Goal: Task Accomplishment & Management: Manage account settings

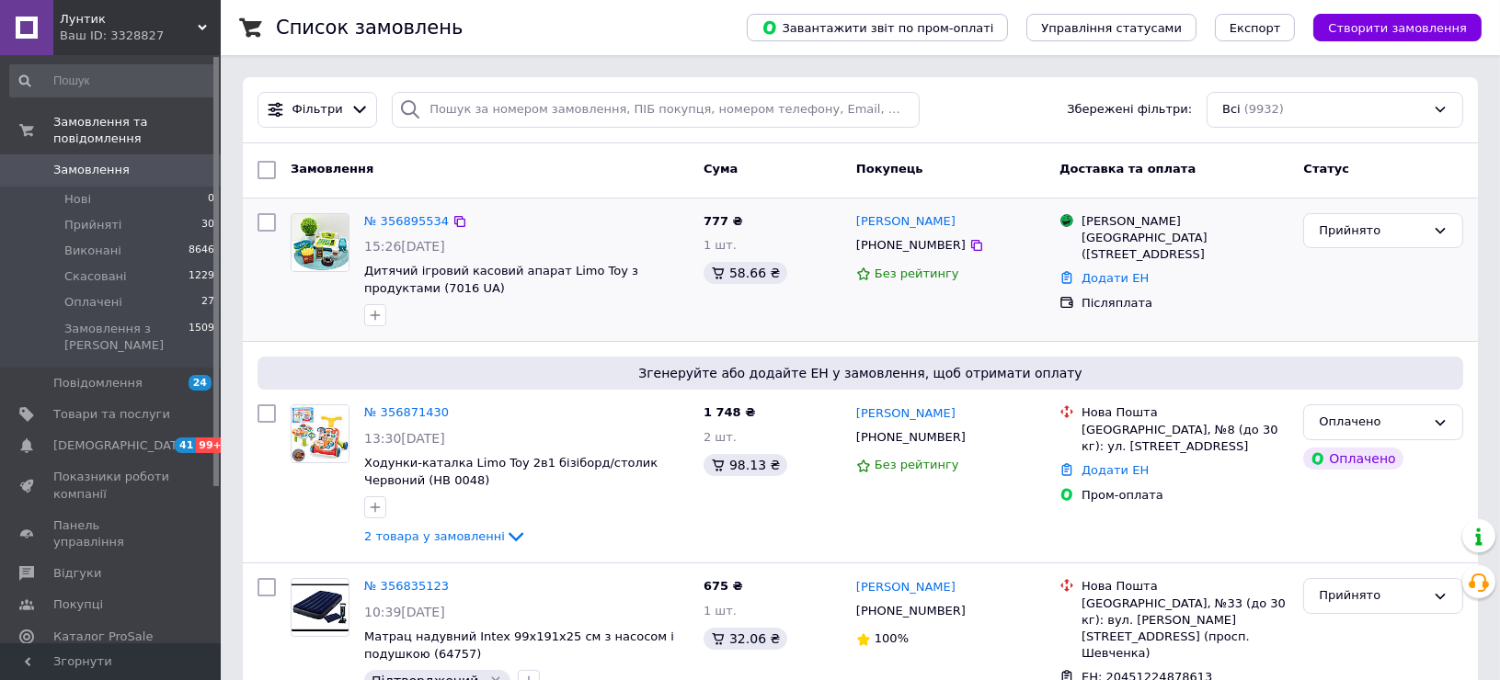
click at [325, 228] on img at bounding box center [319, 242] width 57 height 57
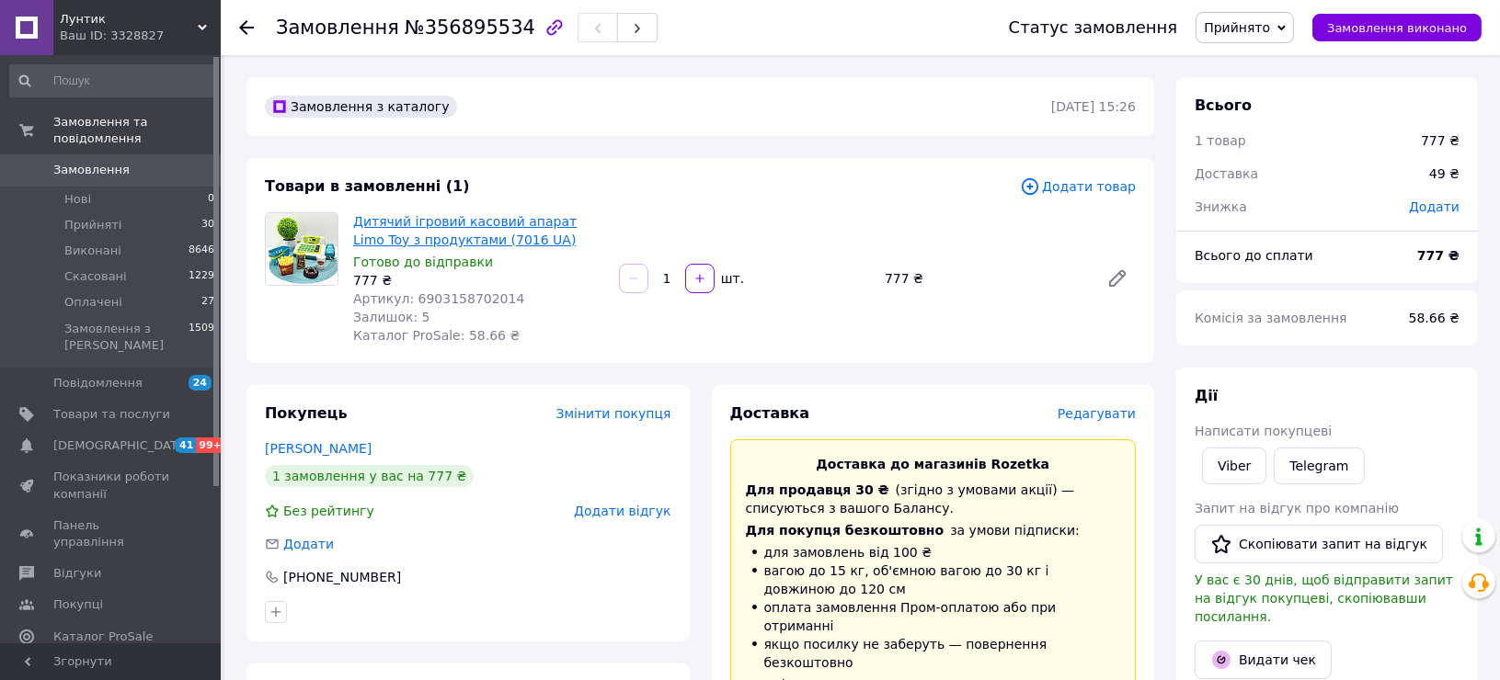
click at [388, 226] on link "Дитячий ігровий касовий апарат Limo Toy з продуктами (7016 UA)" at bounding box center [464, 230] width 223 height 33
click at [83, 162] on span "Замовлення" at bounding box center [91, 170] width 76 height 17
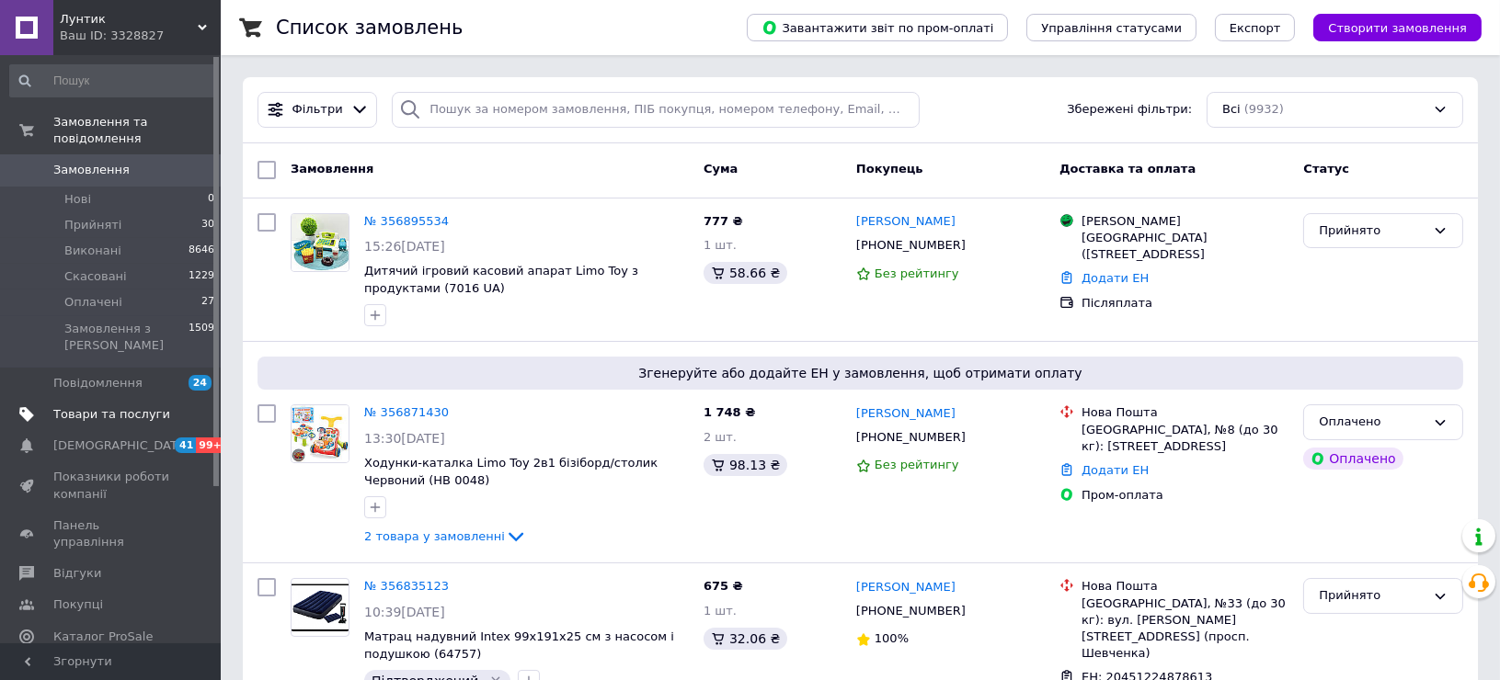
click at [77, 406] on span "Товари та послуги" at bounding box center [111, 414] width 117 height 17
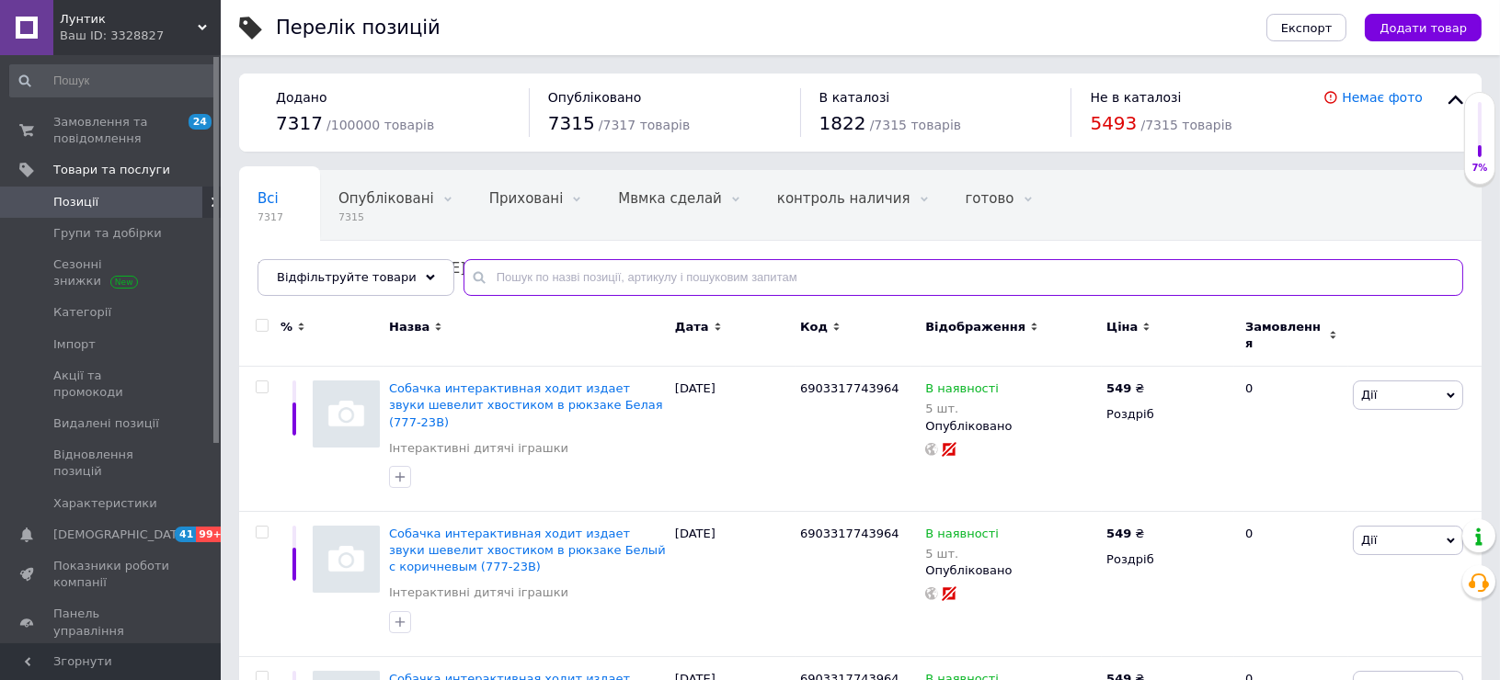
click at [567, 271] on input "text" at bounding box center [963, 277] width 1000 height 37
click at [550, 281] on input "text" at bounding box center [963, 277] width 1000 height 37
type input "парта"
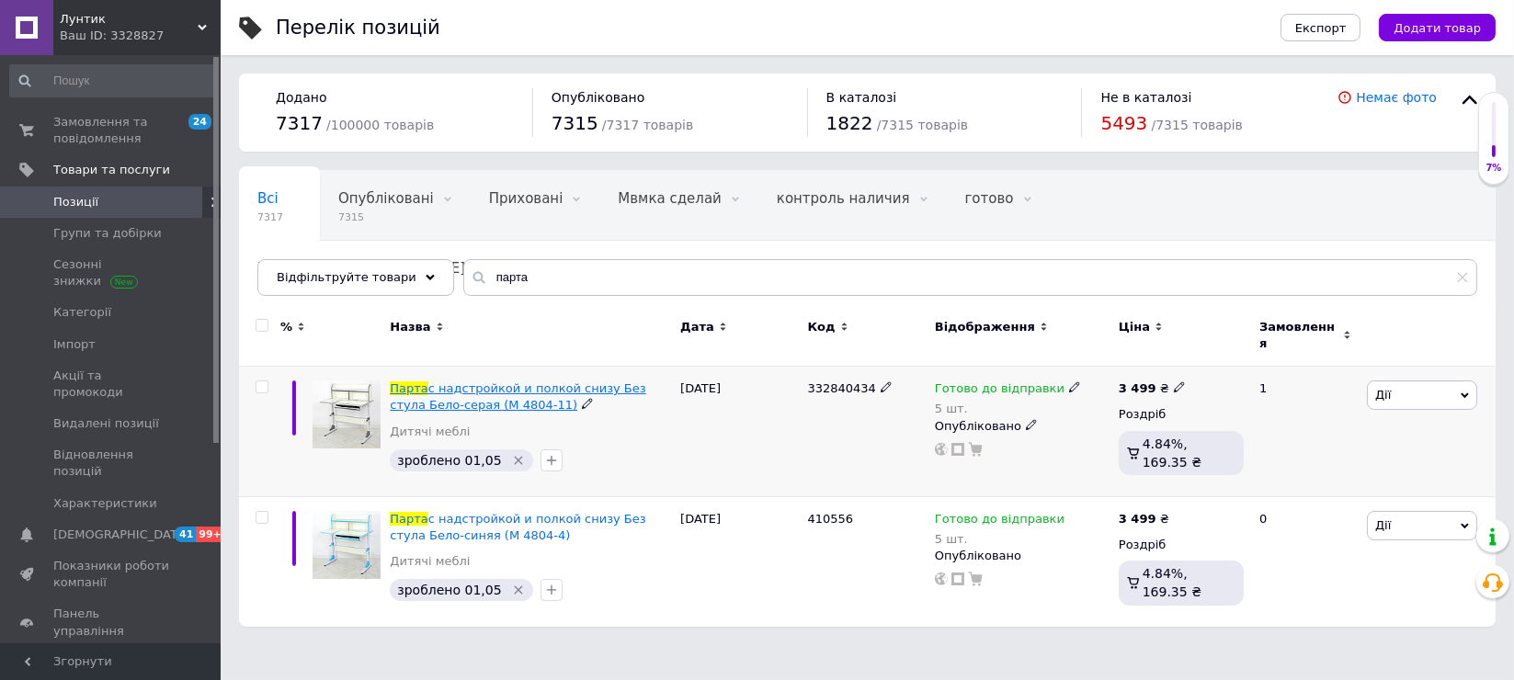
click at [610, 384] on span "с надстройкой и полкой снизу Без стула Бело-серая (M 4804-11)" at bounding box center [518, 397] width 256 height 30
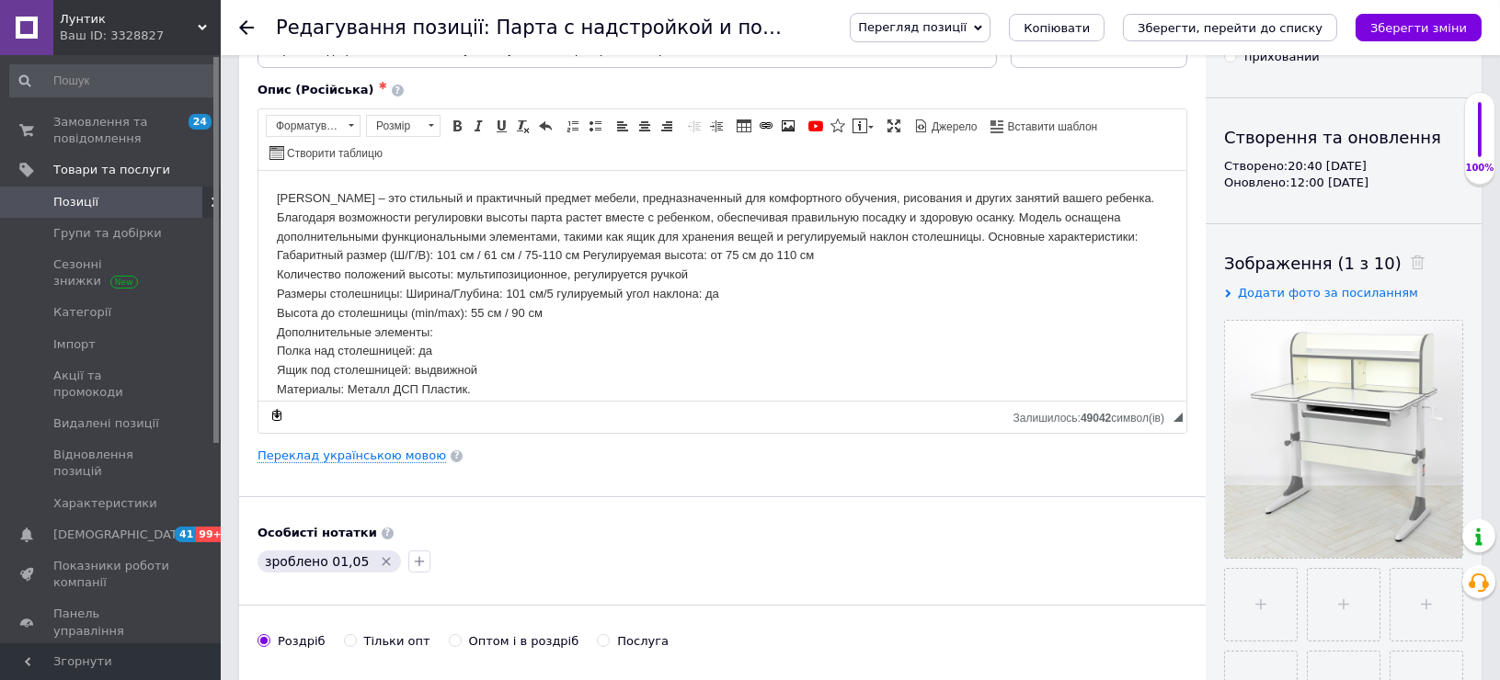
scroll to position [102, 0]
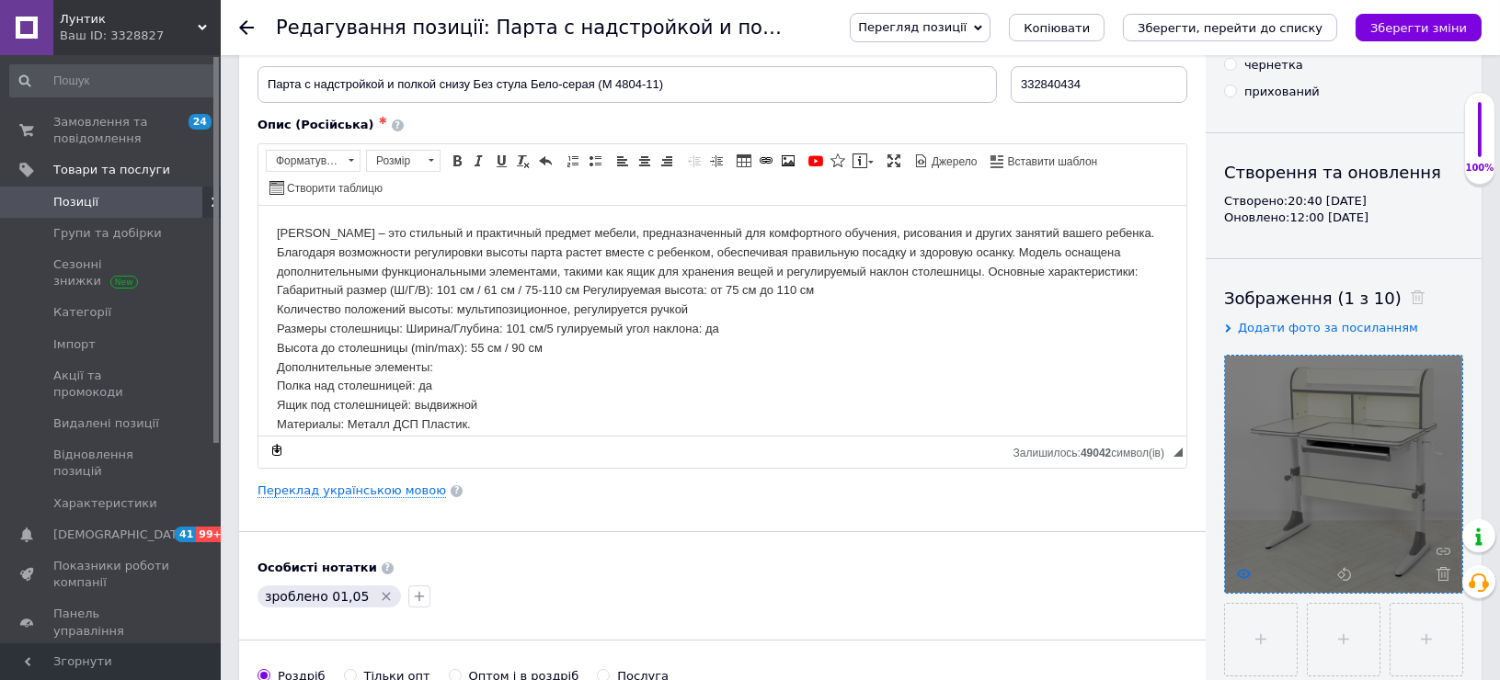
click at [1241, 573] on use at bounding box center [1244, 573] width 14 height 9
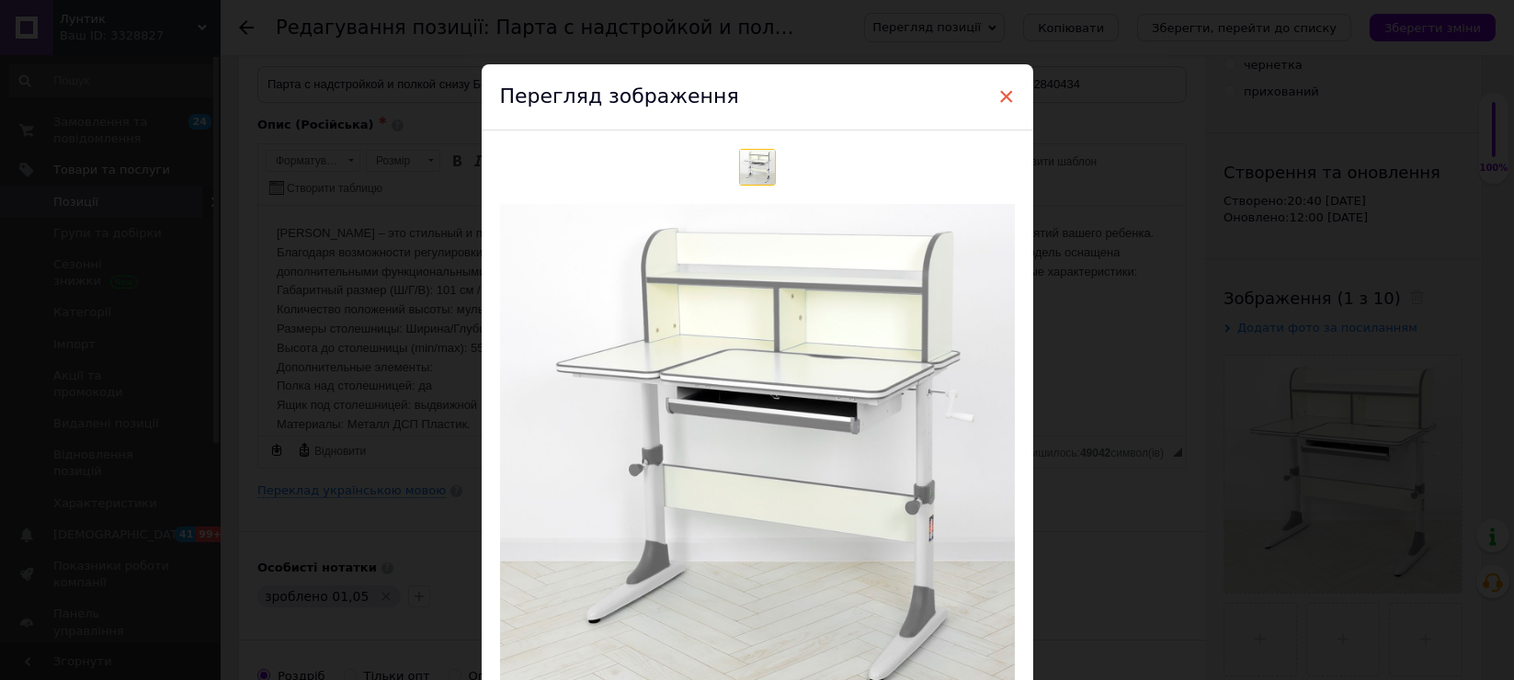
click at [1006, 98] on span "×" at bounding box center [1007, 96] width 17 height 31
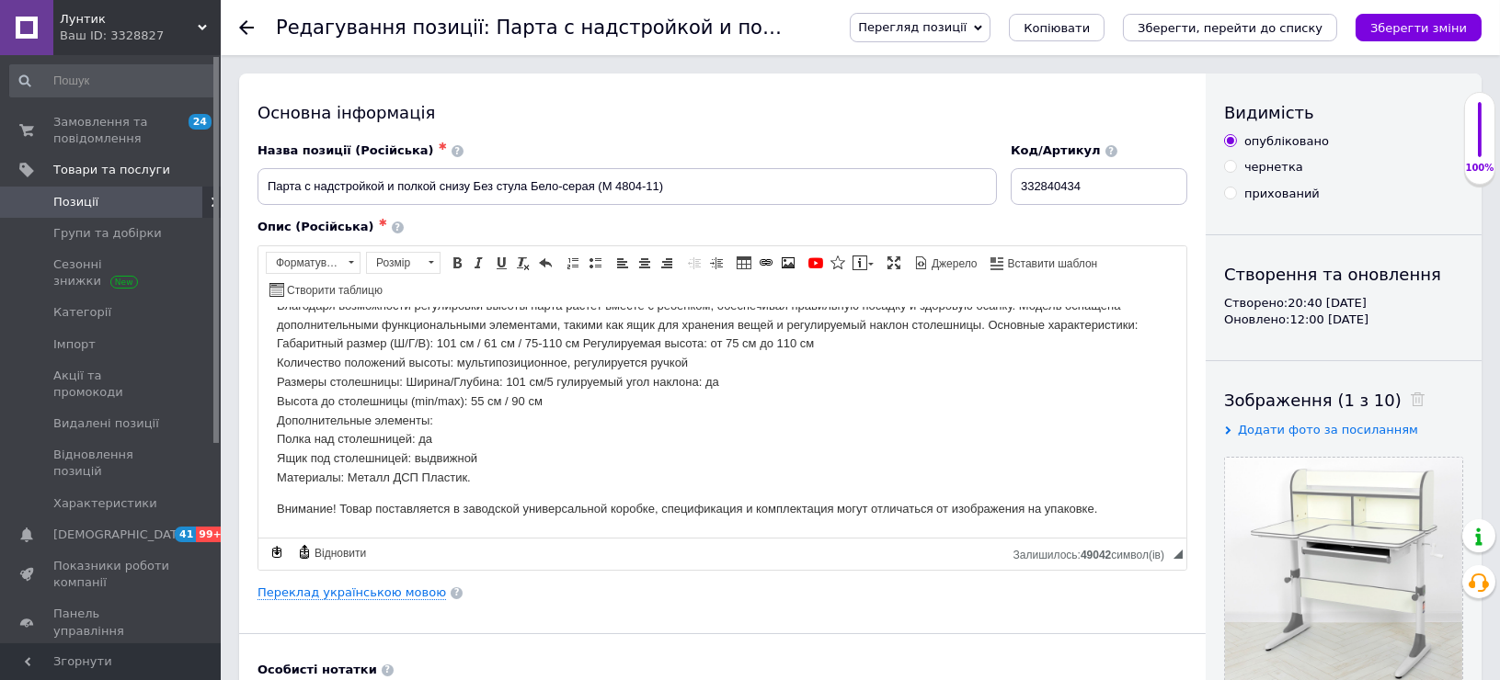
scroll to position [0, 0]
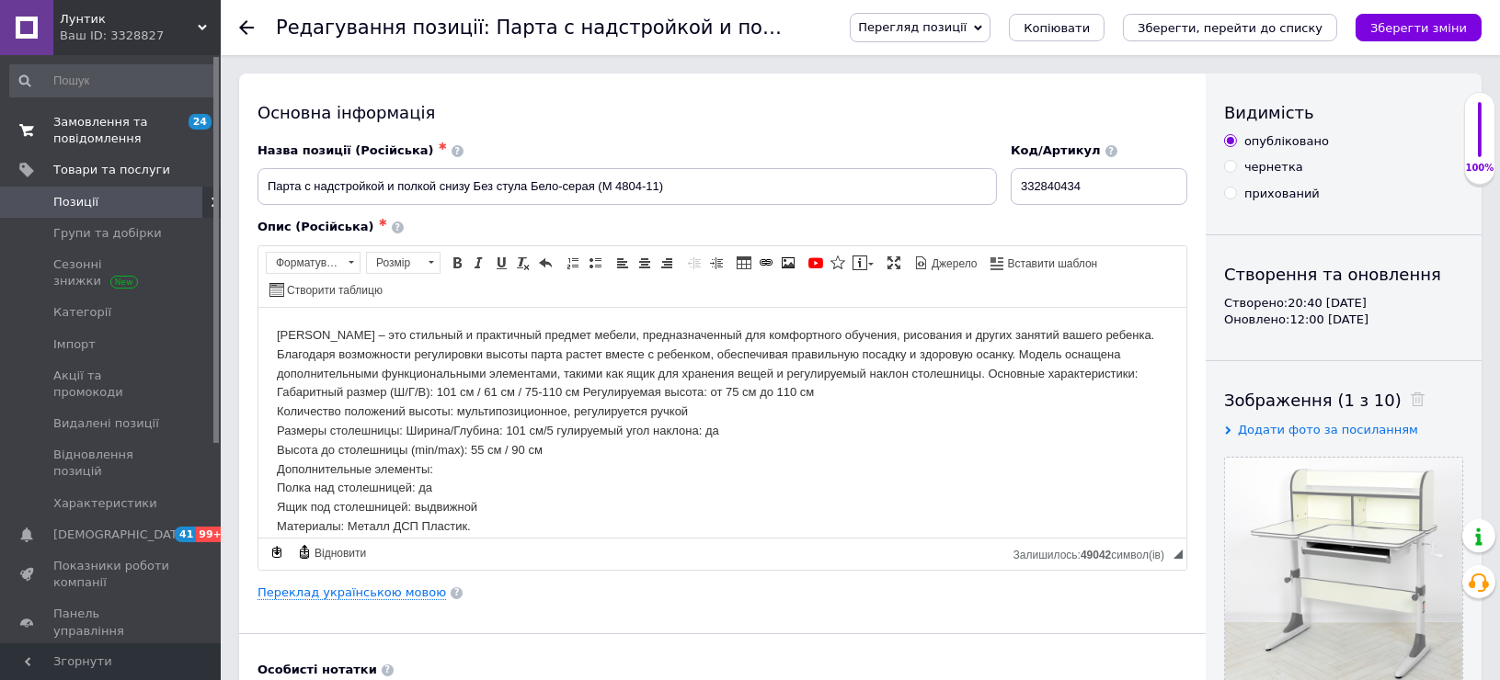
click at [94, 136] on span "Замовлення та повідомлення" at bounding box center [111, 130] width 117 height 33
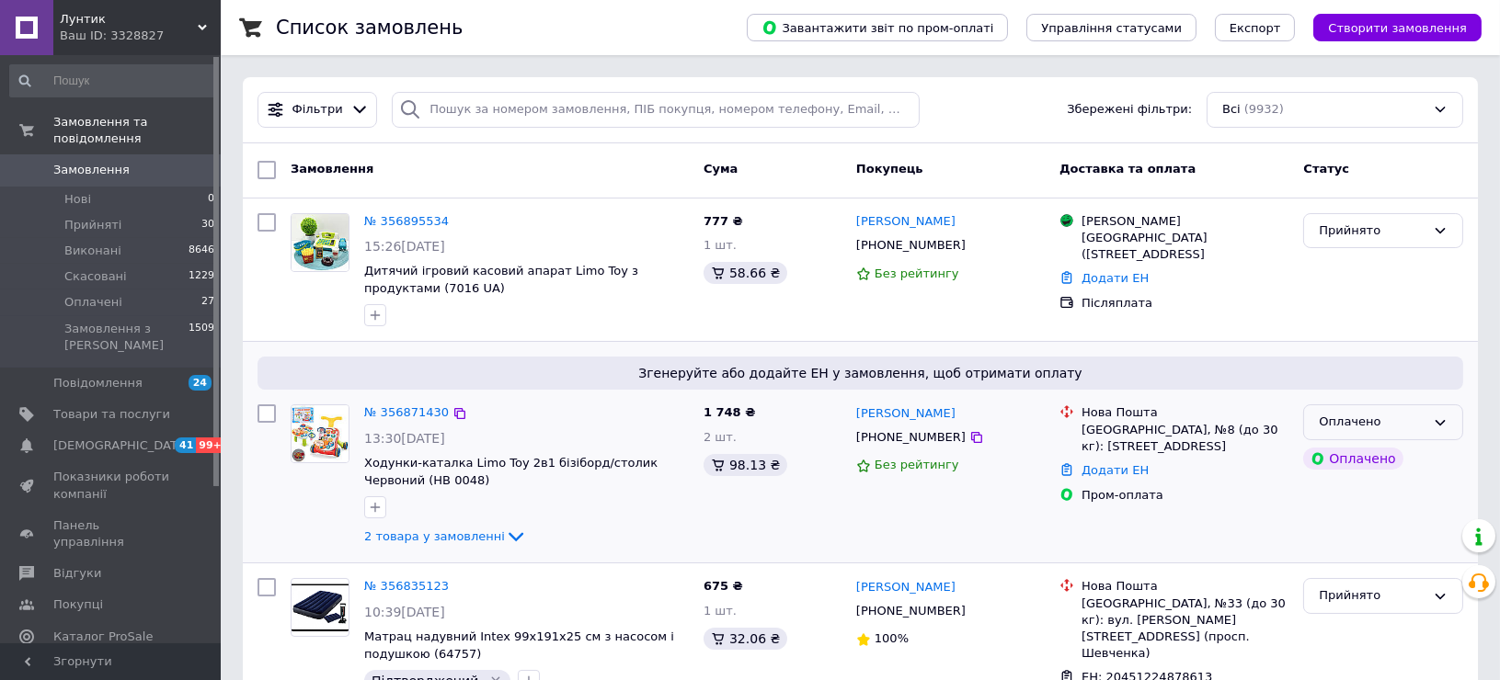
click at [1417, 420] on div "Оплачено" at bounding box center [1372, 422] width 107 height 19
click at [1336, 461] on li "Прийнято" at bounding box center [1383, 461] width 158 height 34
click at [464, 542] on span "2 товара у замовленні" at bounding box center [434, 537] width 141 height 14
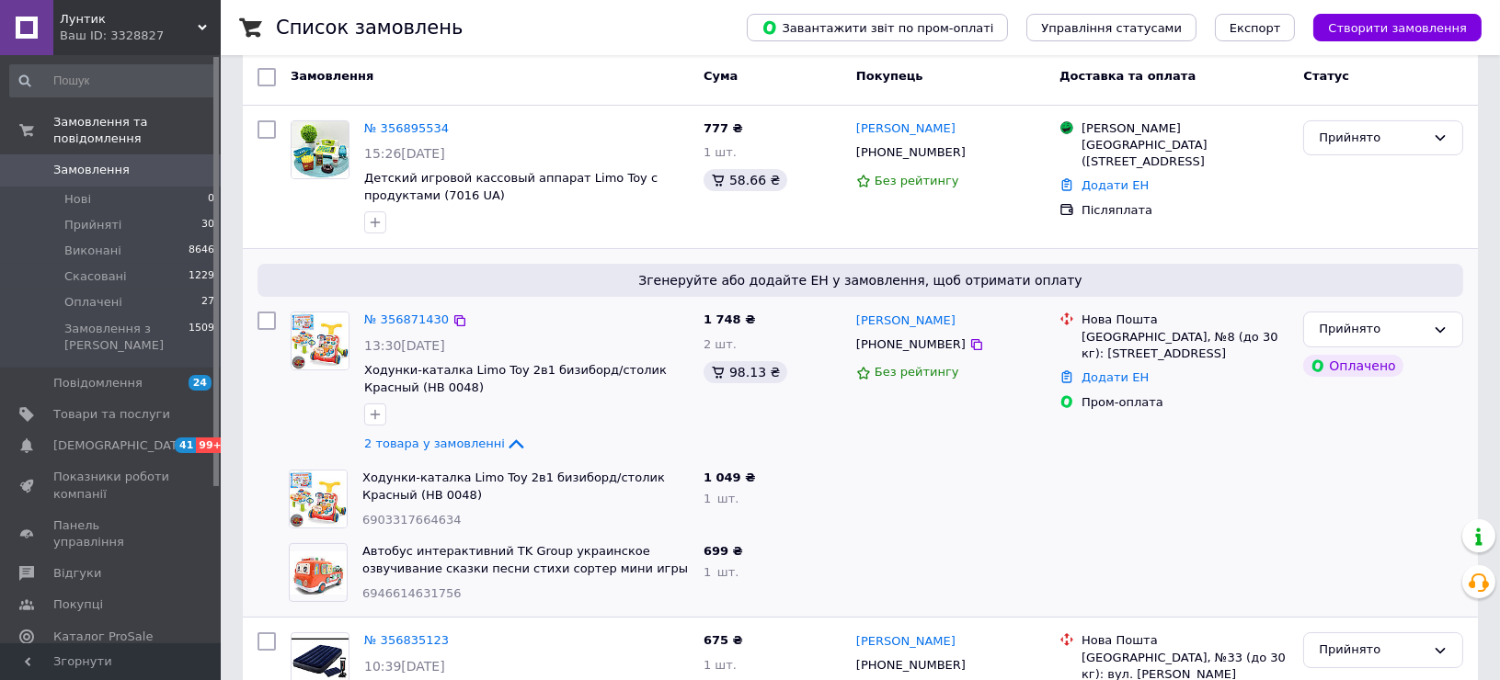
scroll to position [204, 0]
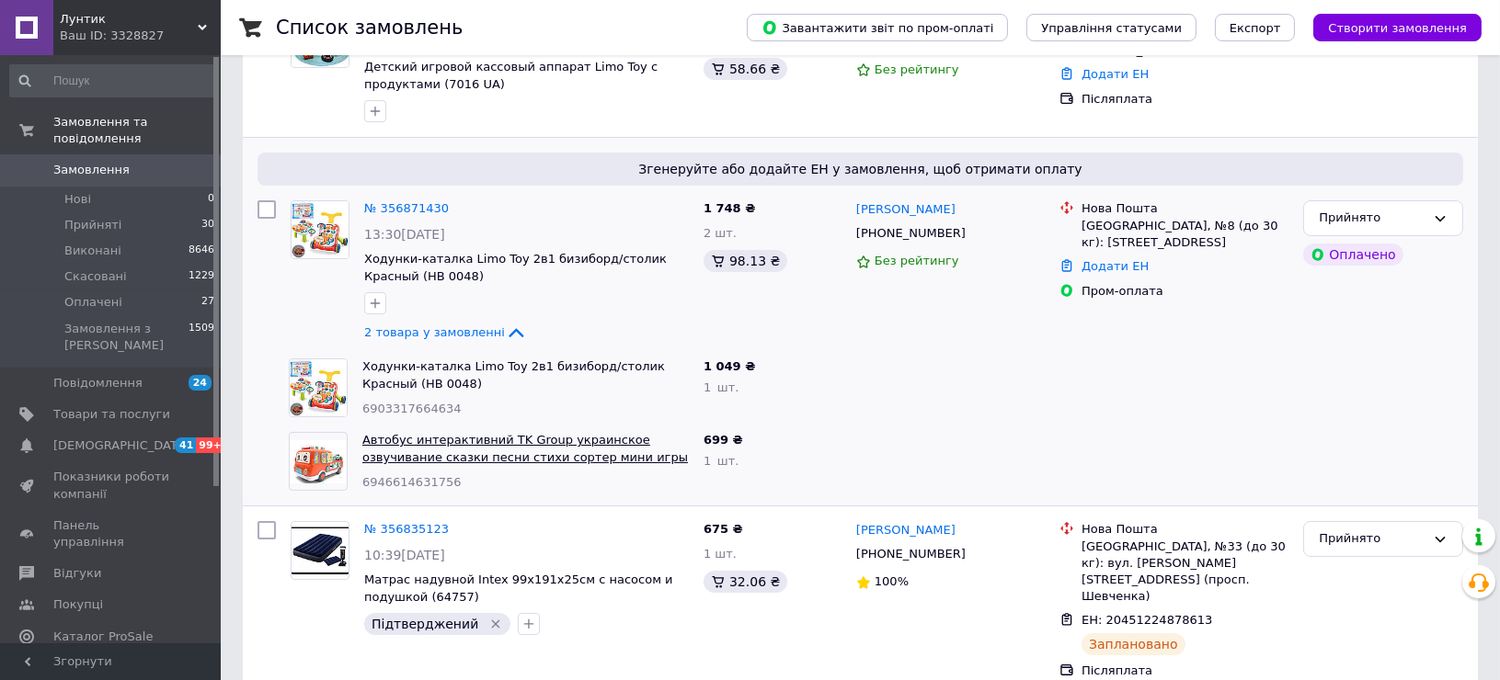
click at [597, 463] on link "Автобус интерактивний TK Group украинское озвучивание сказки песни стихи сортер…" at bounding box center [525, 457] width 326 height 48
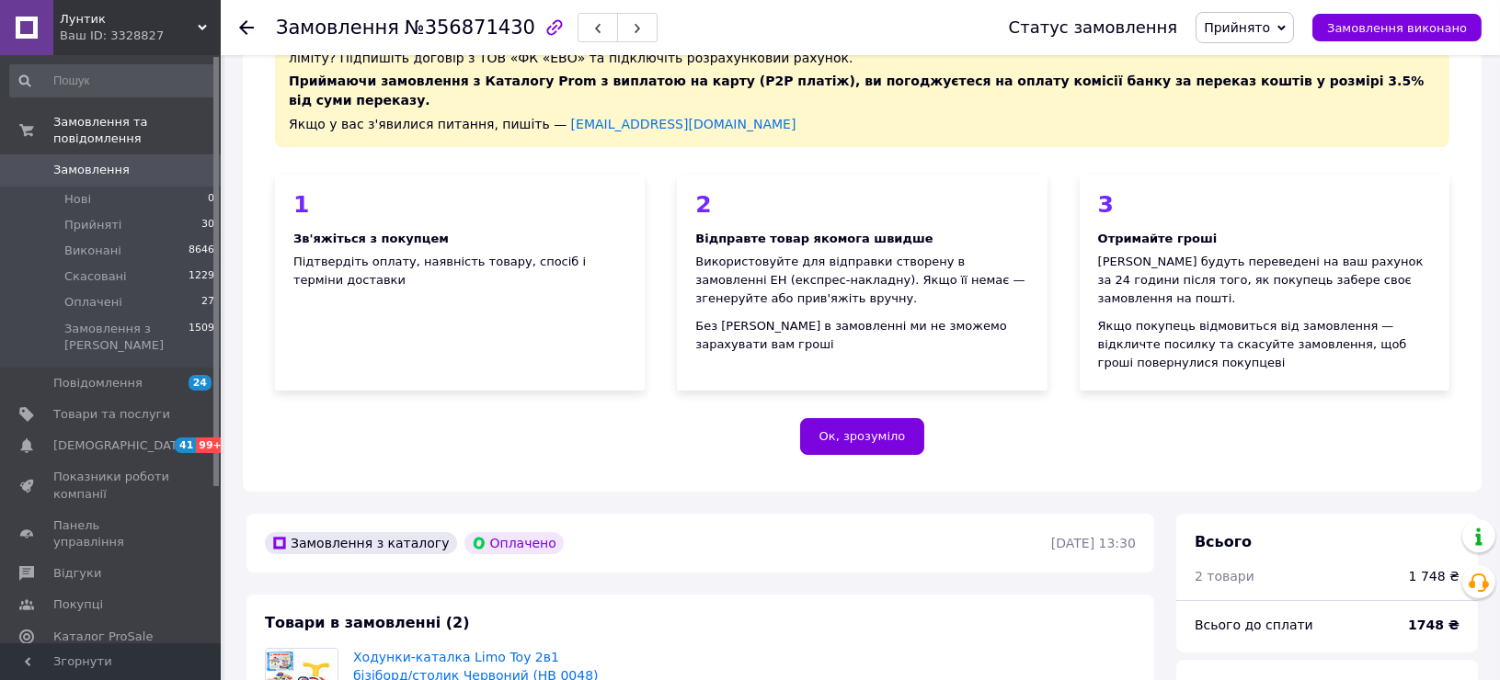
scroll to position [510, 0]
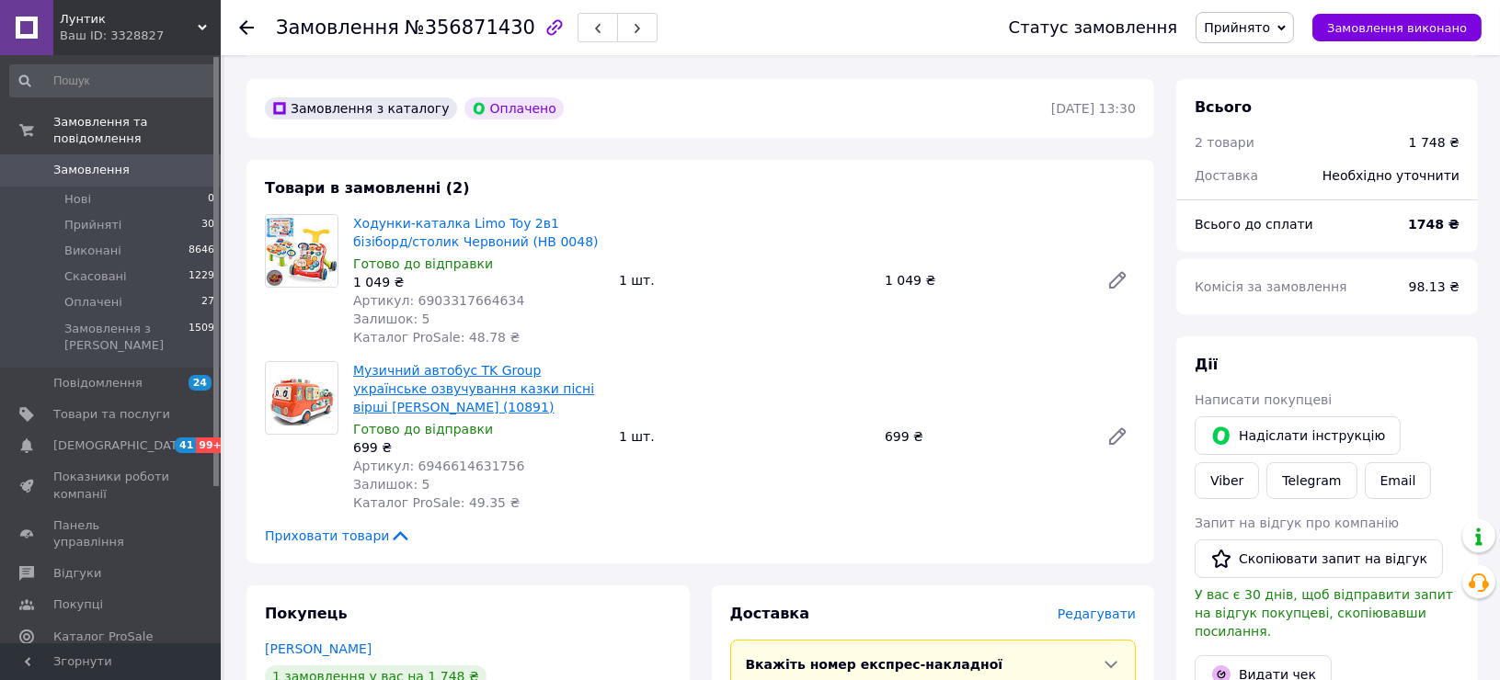
click at [557, 365] on link "Музичний автобус TK Group українське озвучування казки пісні вірші [PERSON_NAME…" at bounding box center [473, 388] width 241 height 51
click at [98, 162] on span "Замовлення" at bounding box center [91, 170] width 76 height 17
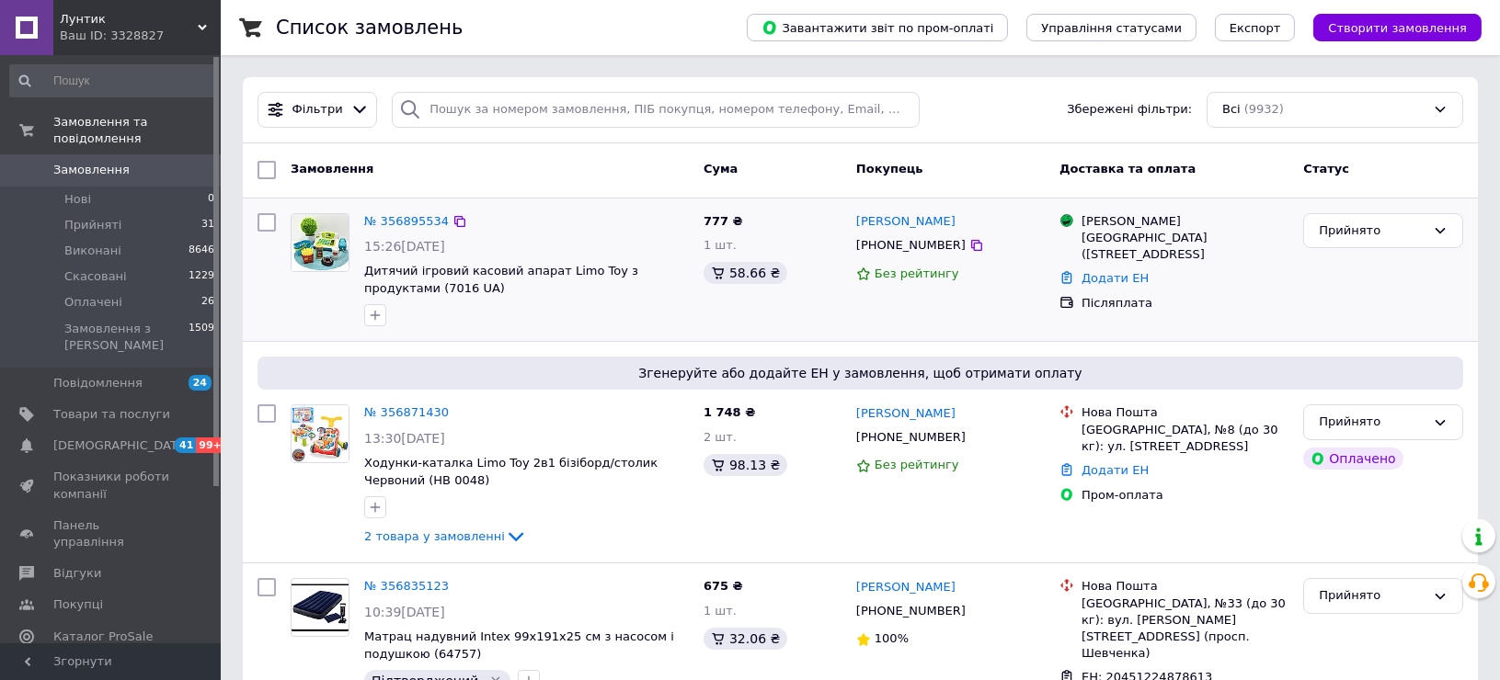
click at [388, 309] on div at bounding box center [374, 315] width 29 height 29
click at [382, 312] on icon "button" at bounding box center [375, 315] width 15 height 15
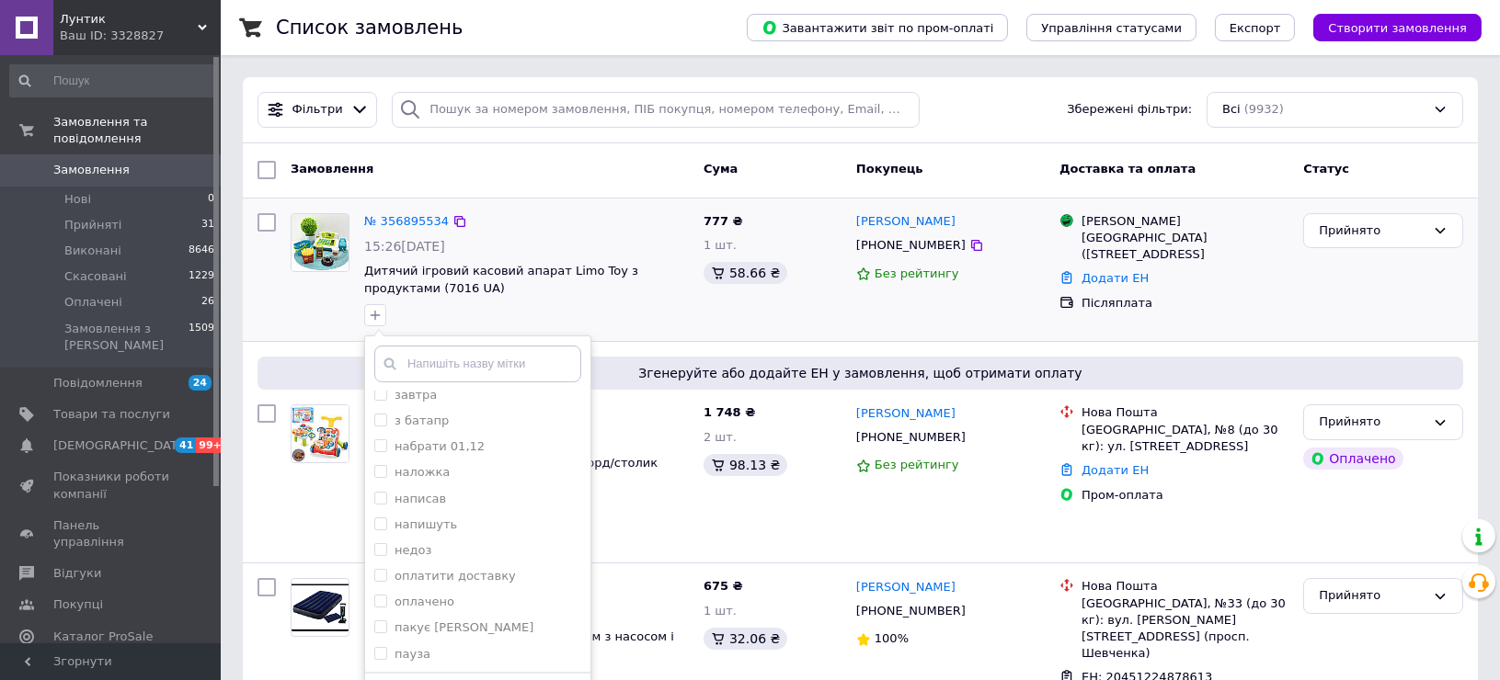
scroll to position [204, 0]
click at [445, 527] on li "недоз" at bounding box center [477, 538] width 225 height 26
checkbox input "true"
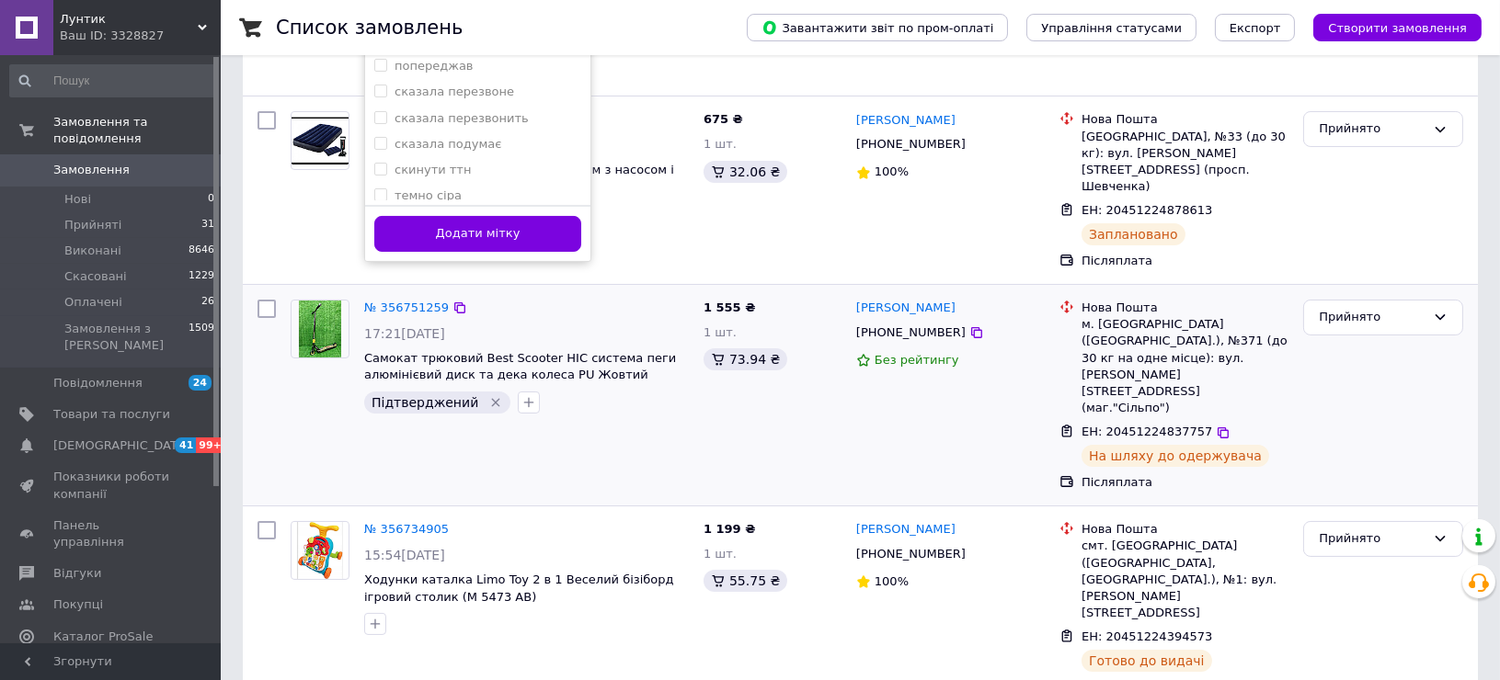
scroll to position [510, 0]
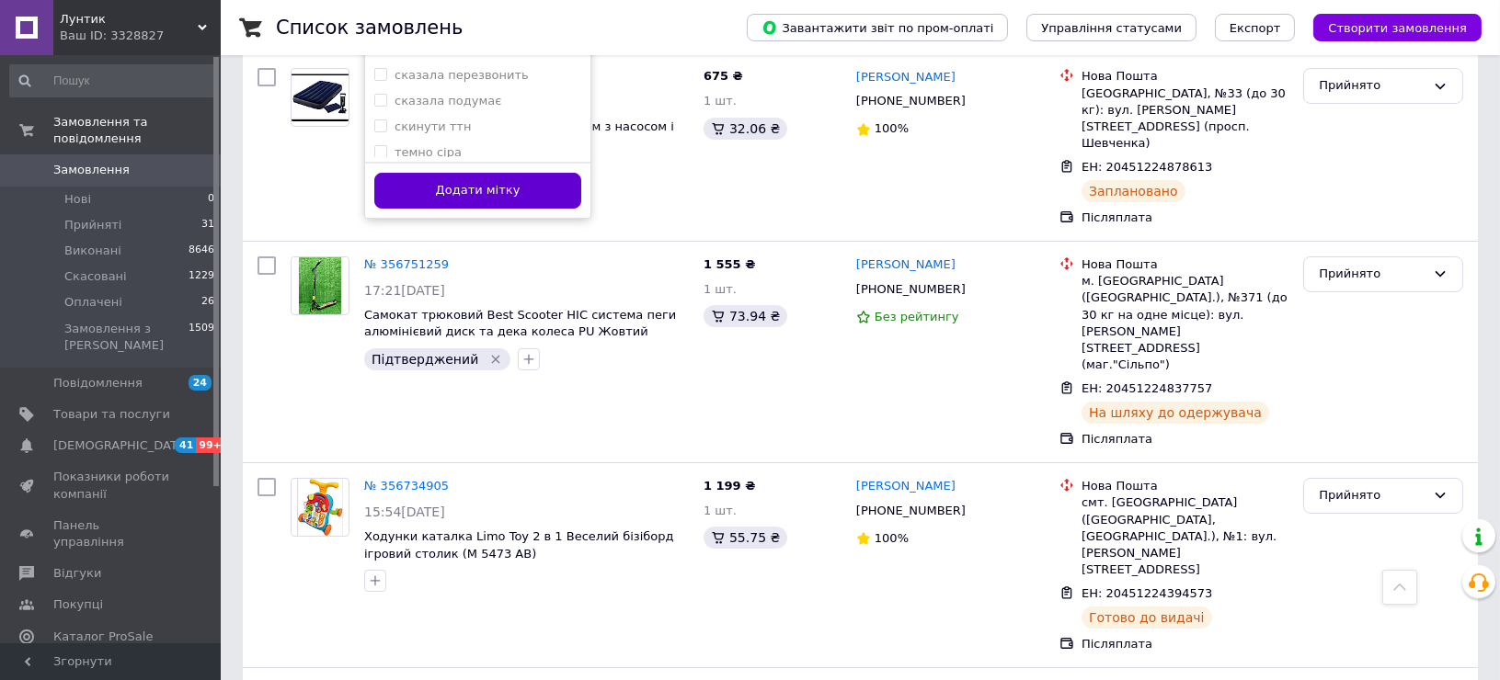
click at [496, 189] on button "Додати мітку" at bounding box center [477, 191] width 207 height 36
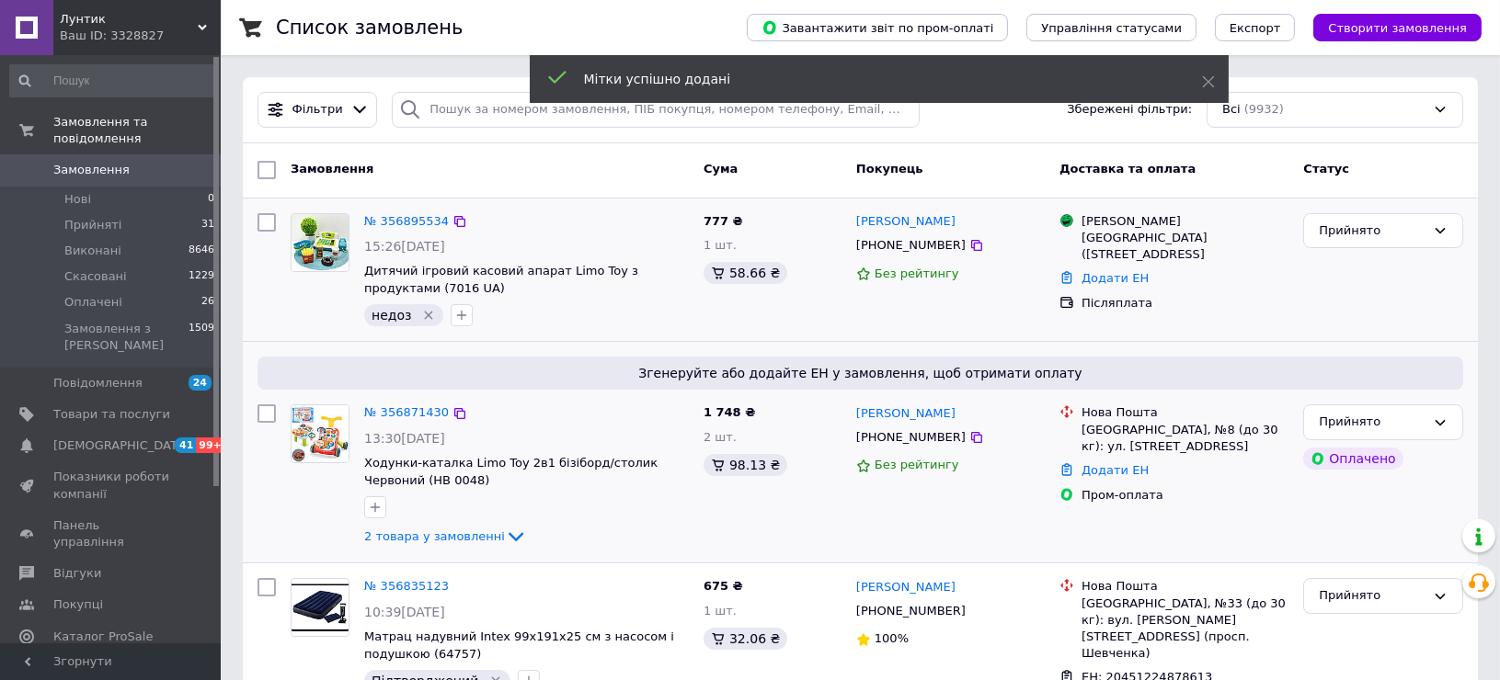
scroll to position [0, 0]
click at [410, 220] on link "№ 356895534" at bounding box center [406, 221] width 85 height 14
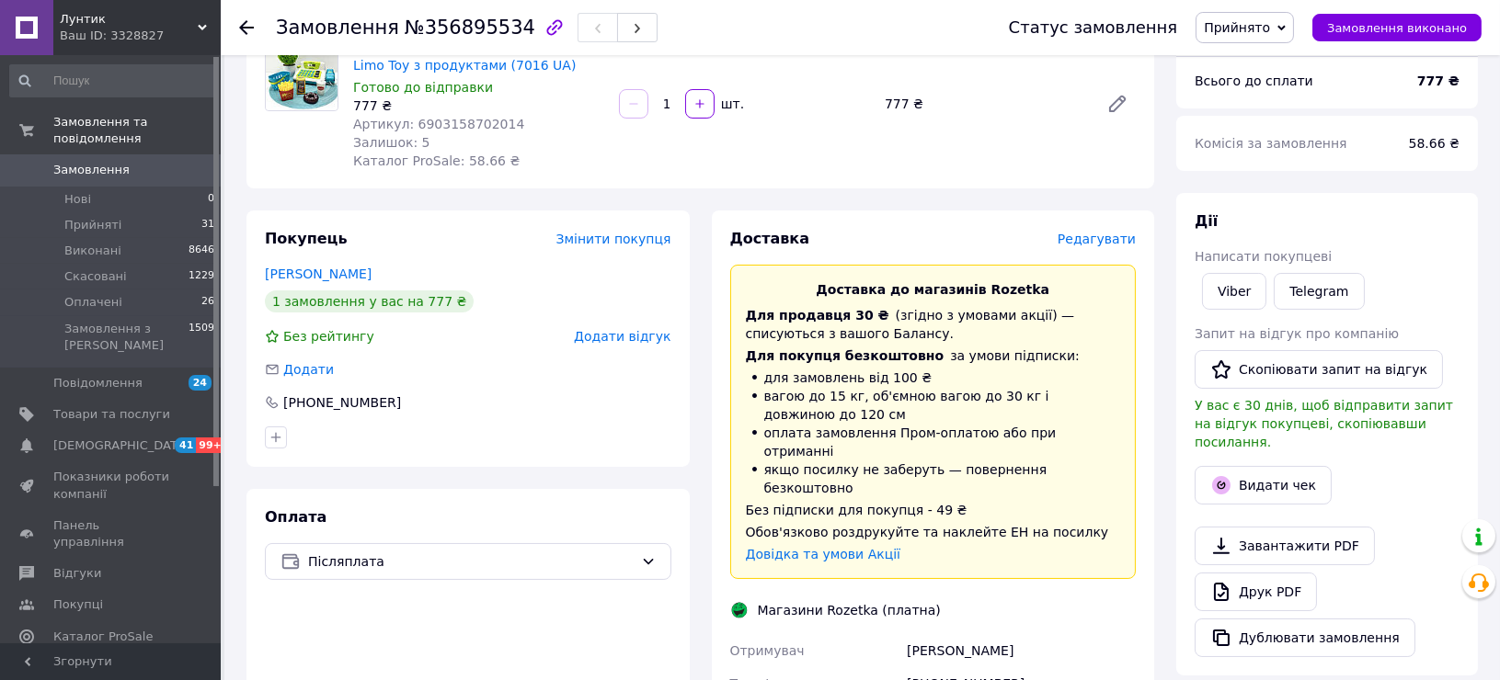
scroll to position [306, 0]
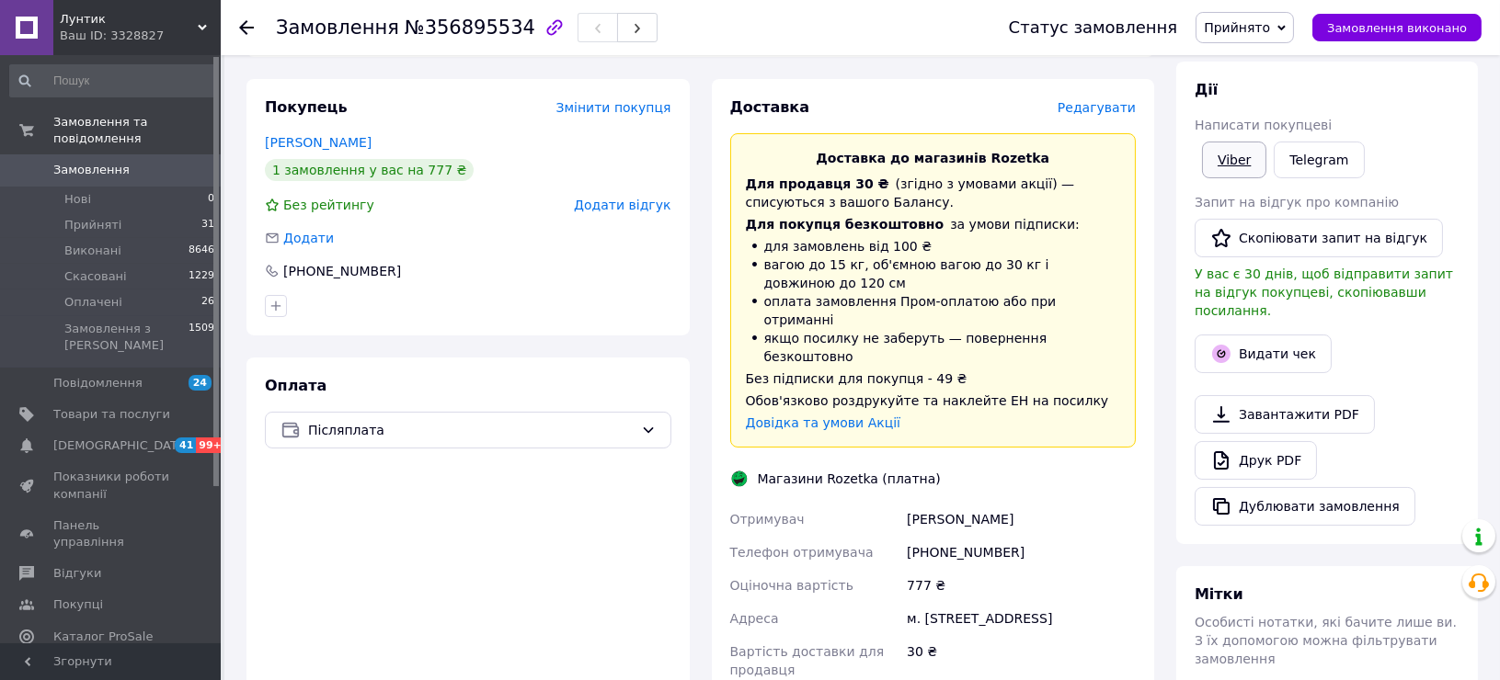
click at [1231, 155] on link "Viber" at bounding box center [1234, 160] width 64 height 37
click at [72, 162] on span "Замовлення" at bounding box center [91, 170] width 76 height 17
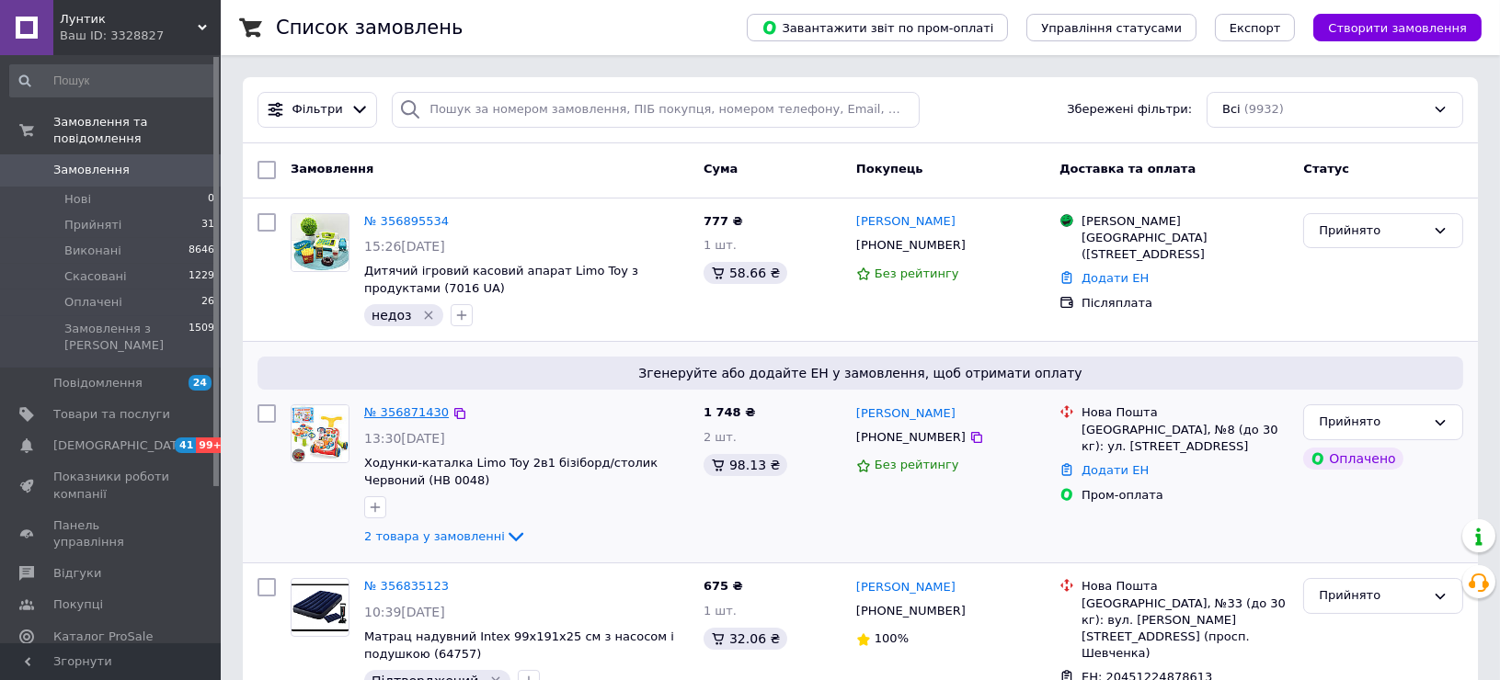
click at [399, 415] on link "№ 356871430" at bounding box center [406, 413] width 85 height 14
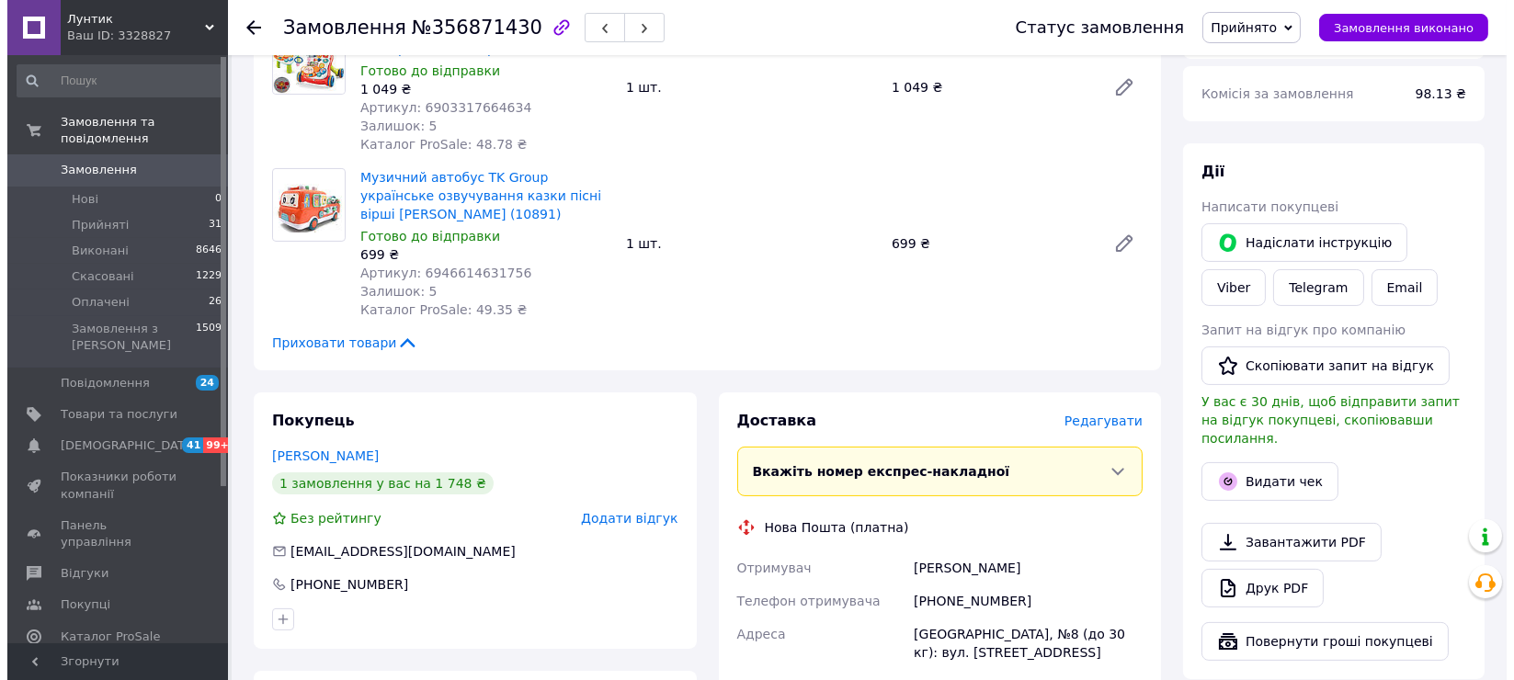
scroll to position [817, 0]
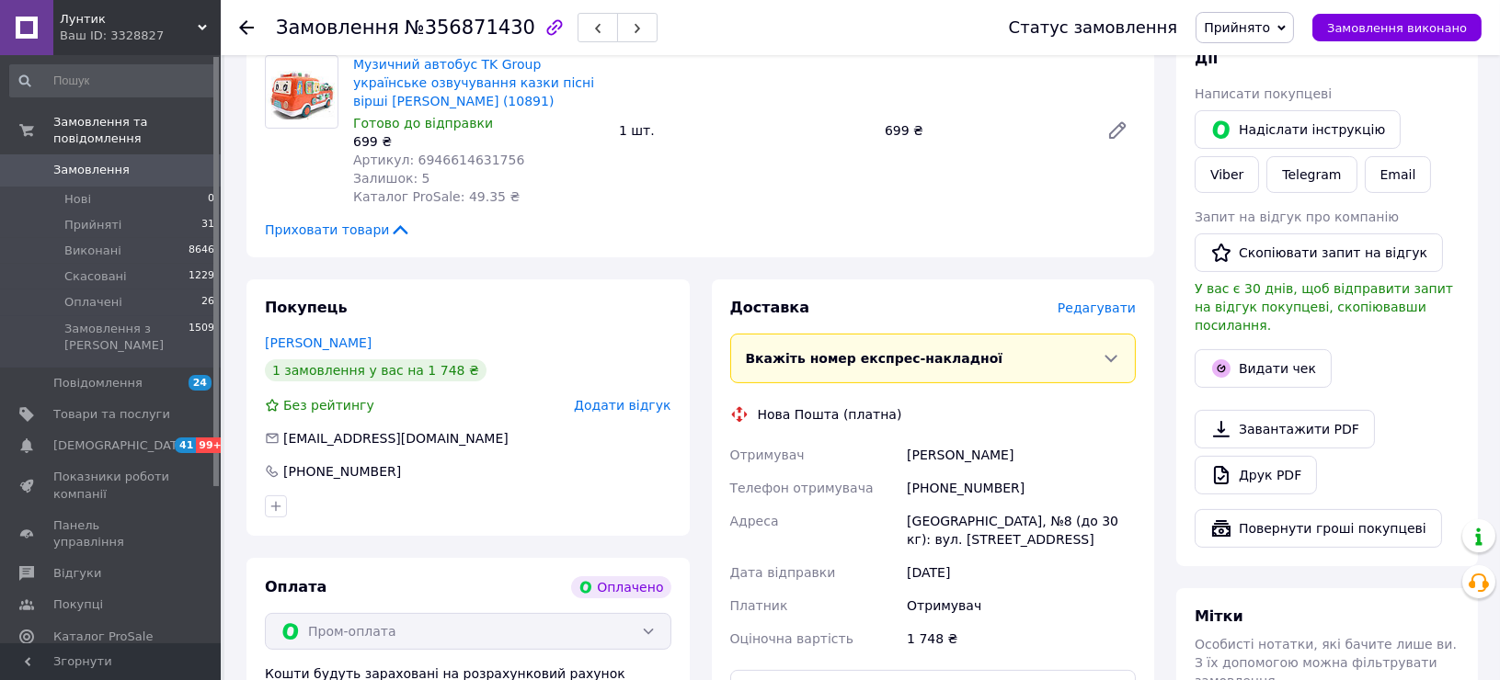
click at [1102, 301] on span "Редагувати" at bounding box center [1096, 308] width 78 height 15
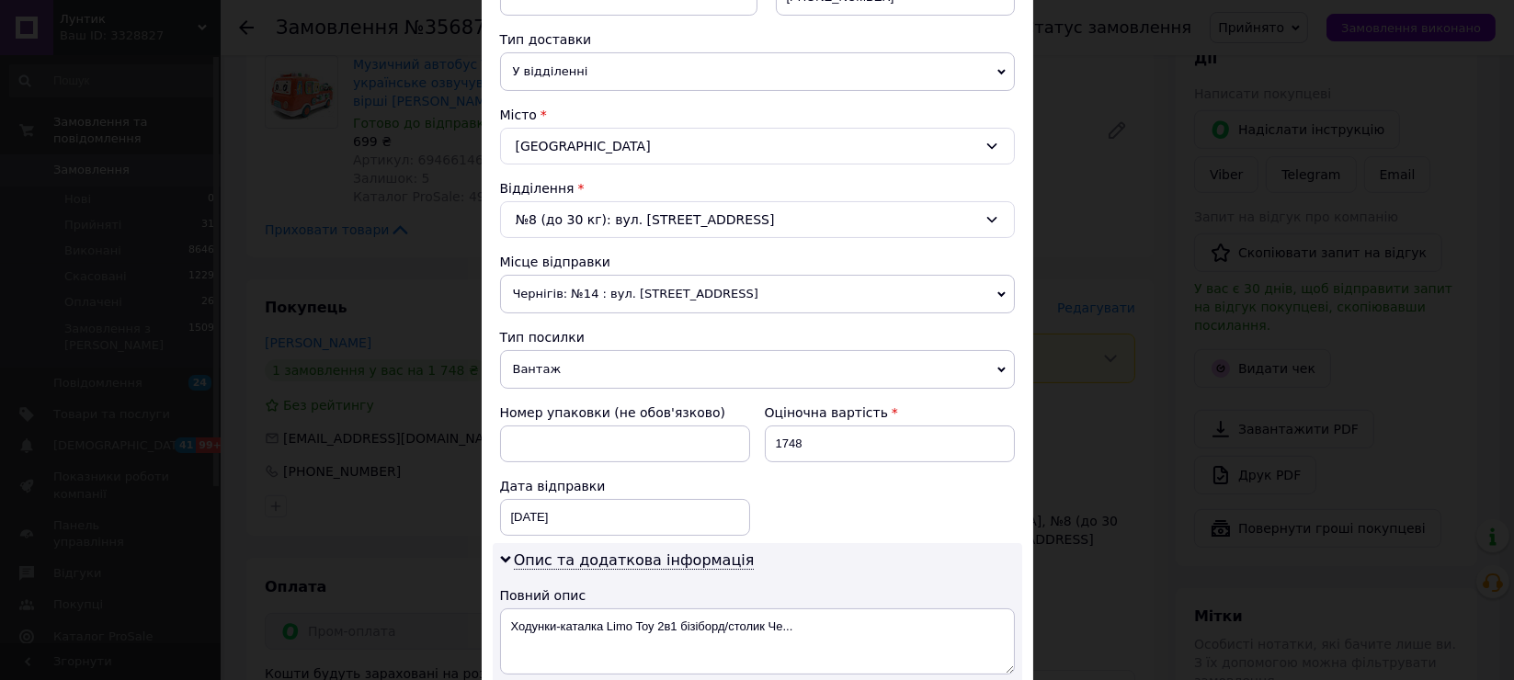
scroll to position [743, 0]
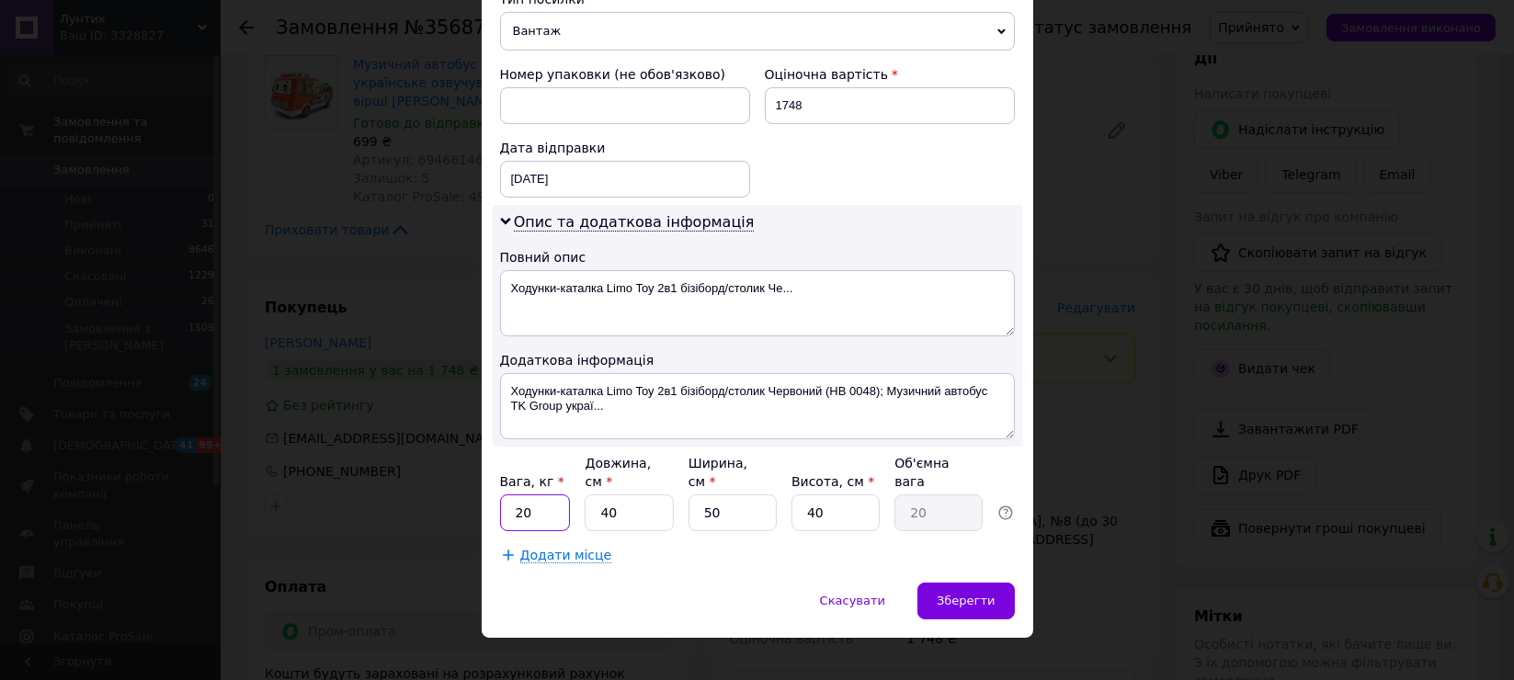
drag, startPoint x: 534, startPoint y: 490, endPoint x: 506, endPoint y: 498, distance: 29.7
click at [506, 498] on input "20" at bounding box center [535, 513] width 71 height 37
drag, startPoint x: 534, startPoint y: 497, endPoint x: 508, endPoint y: 497, distance: 25.7
click at [508, 497] on input "7" at bounding box center [535, 513] width 71 height 37
type input "8"
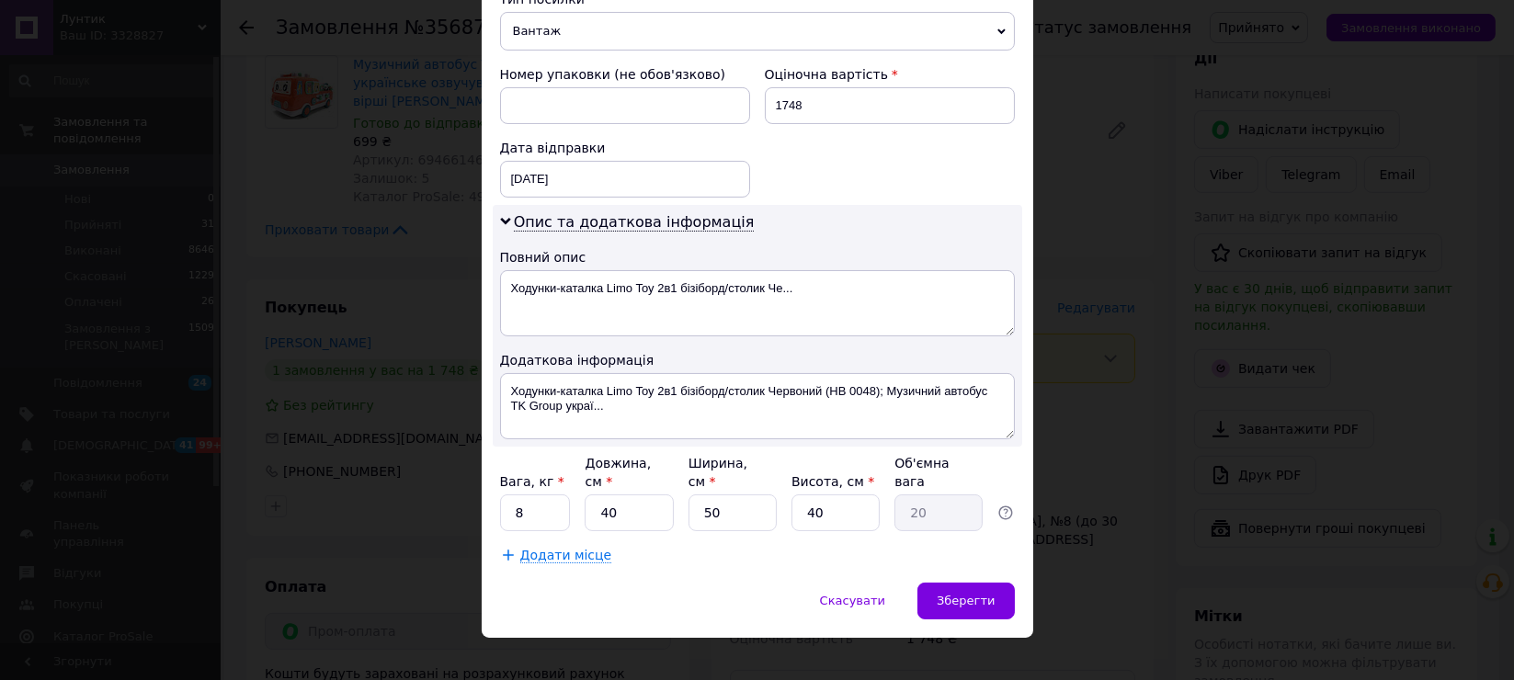
click at [536, 548] on span "Додати місце" at bounding box center [566, 556] width 92 height 16
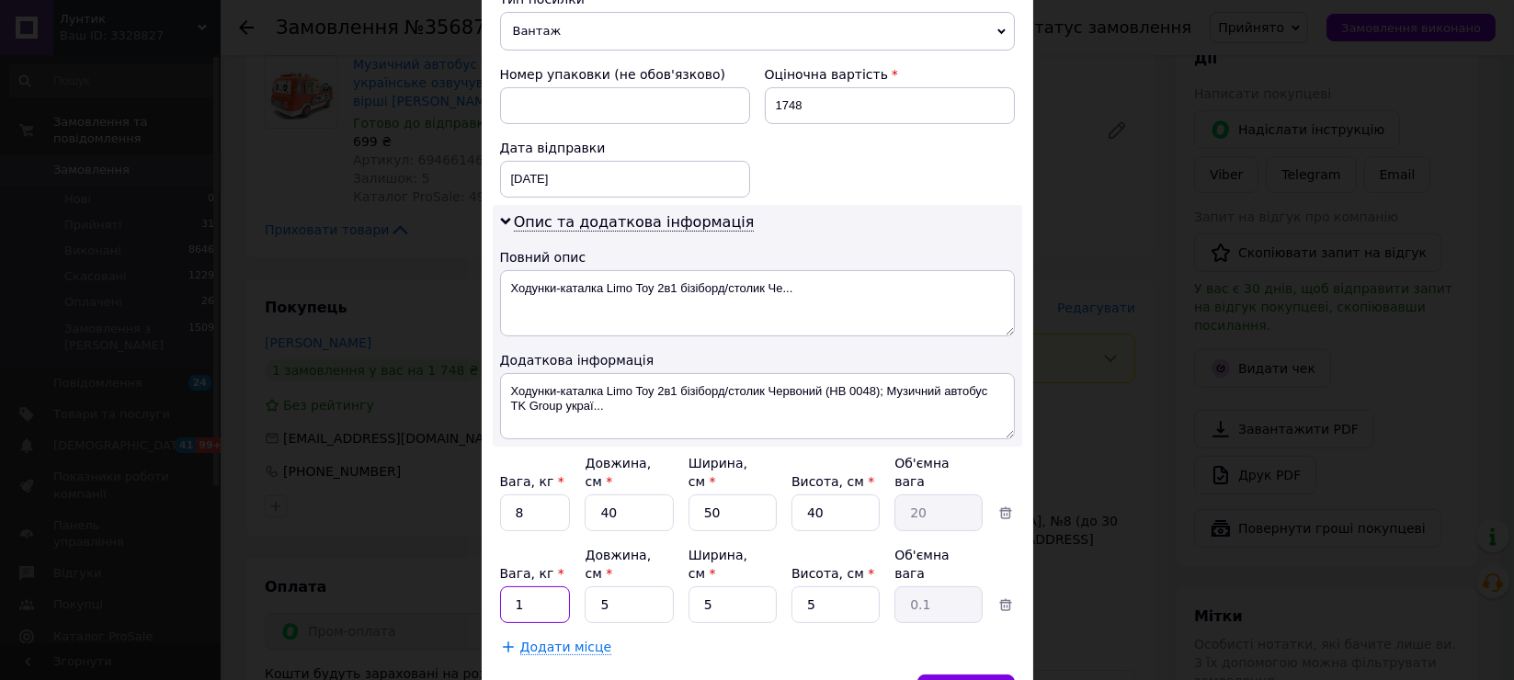
drag, startPoint x: 527, startPoint y: 553, endPoint x: 491, endPoint y: 577, distance: 43.6
click at [491, 577] on div "Спосіб доставки Нова Пошта (платна) Платник Отримувач Відправник Прізвище отрим…" at bounding box center [758, 25] width 552 height 1297
type input "2"
drag, startPoint x: 832, startPoint y: 490, endPoint x: 785, endPoint y: 497, distance: 47.3
click at [786, 497] on div "Вага, кг * 8 Довжина, см * 40 Ширина, см * 50 Висота, см * 40 Об'ємна вага 20" at bounding box center [757, 492] width 515 height 77
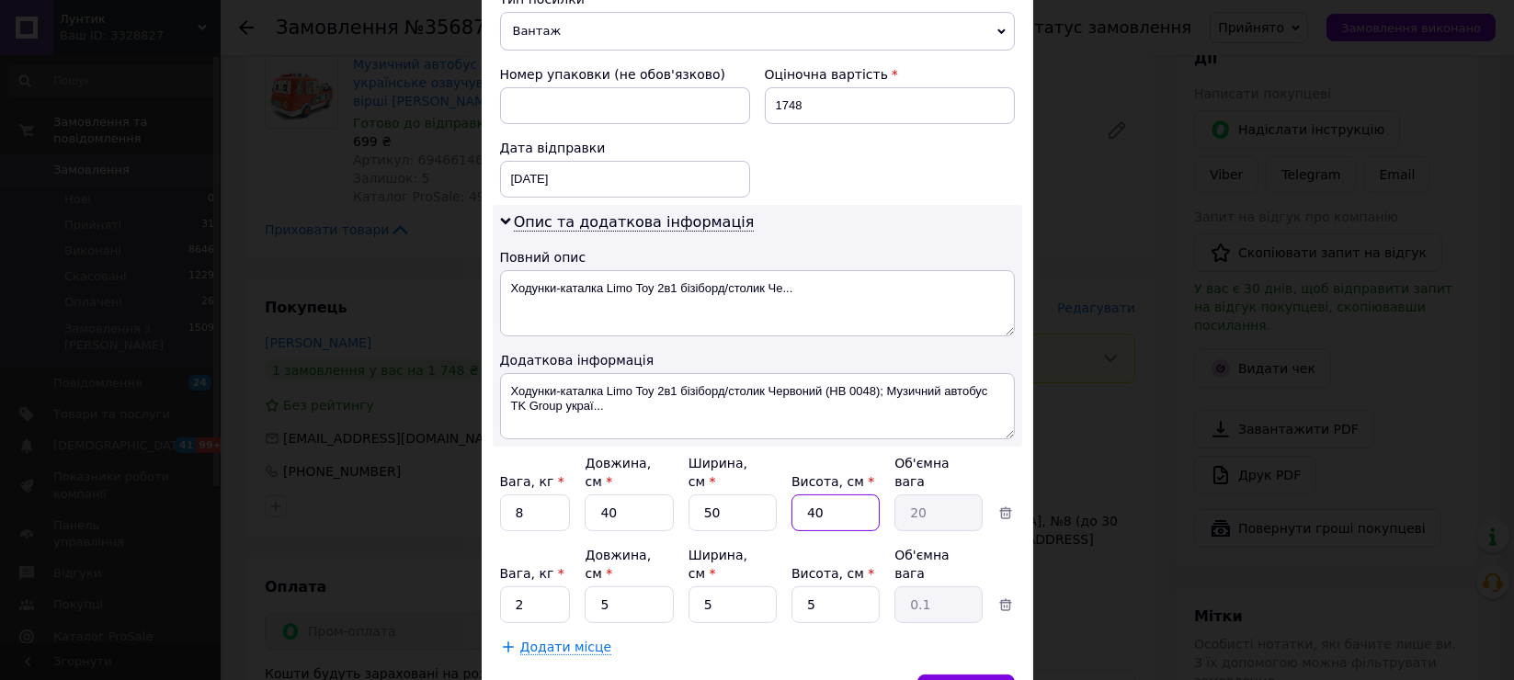
type input "2"
type input "1"
type input "2"
click at [796, 638] on div "Додати місце" at bounding box center [757, 647] width 515 height 18
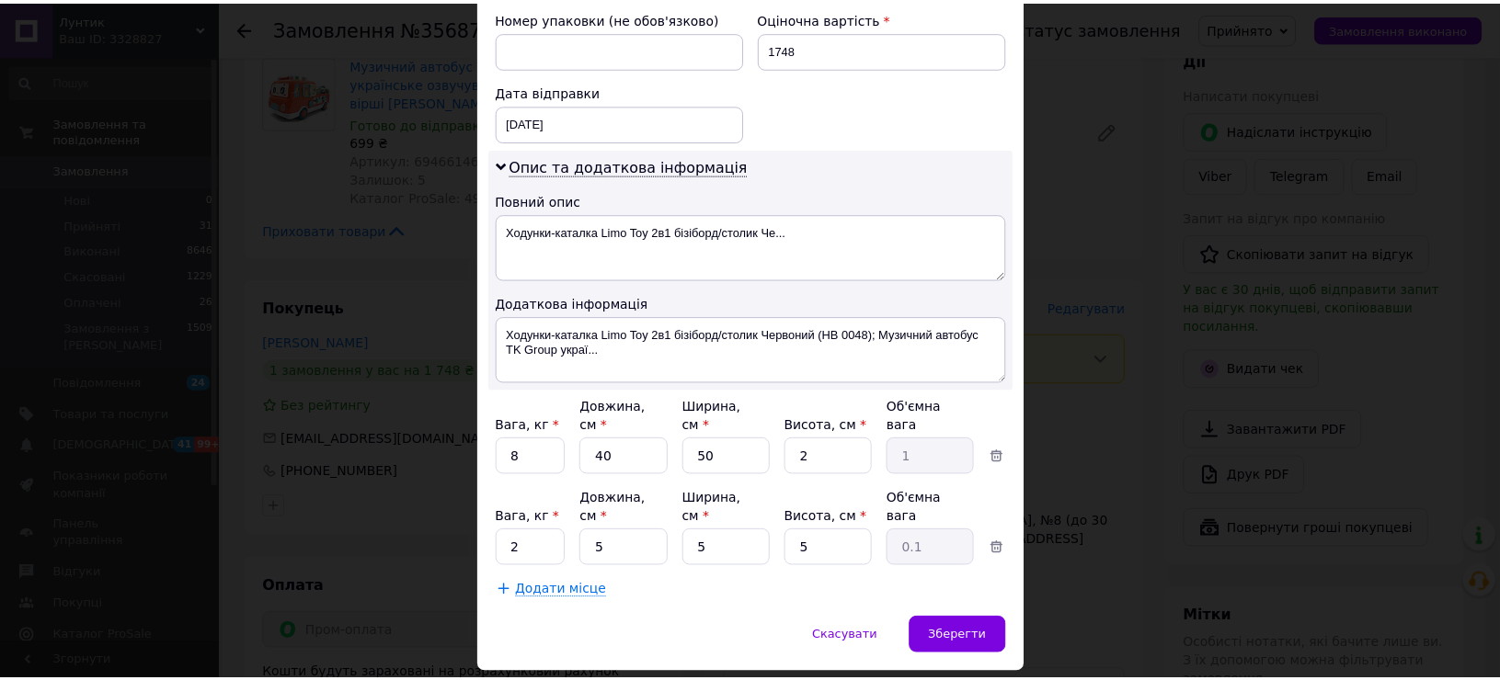
scroll to position [817, 0]
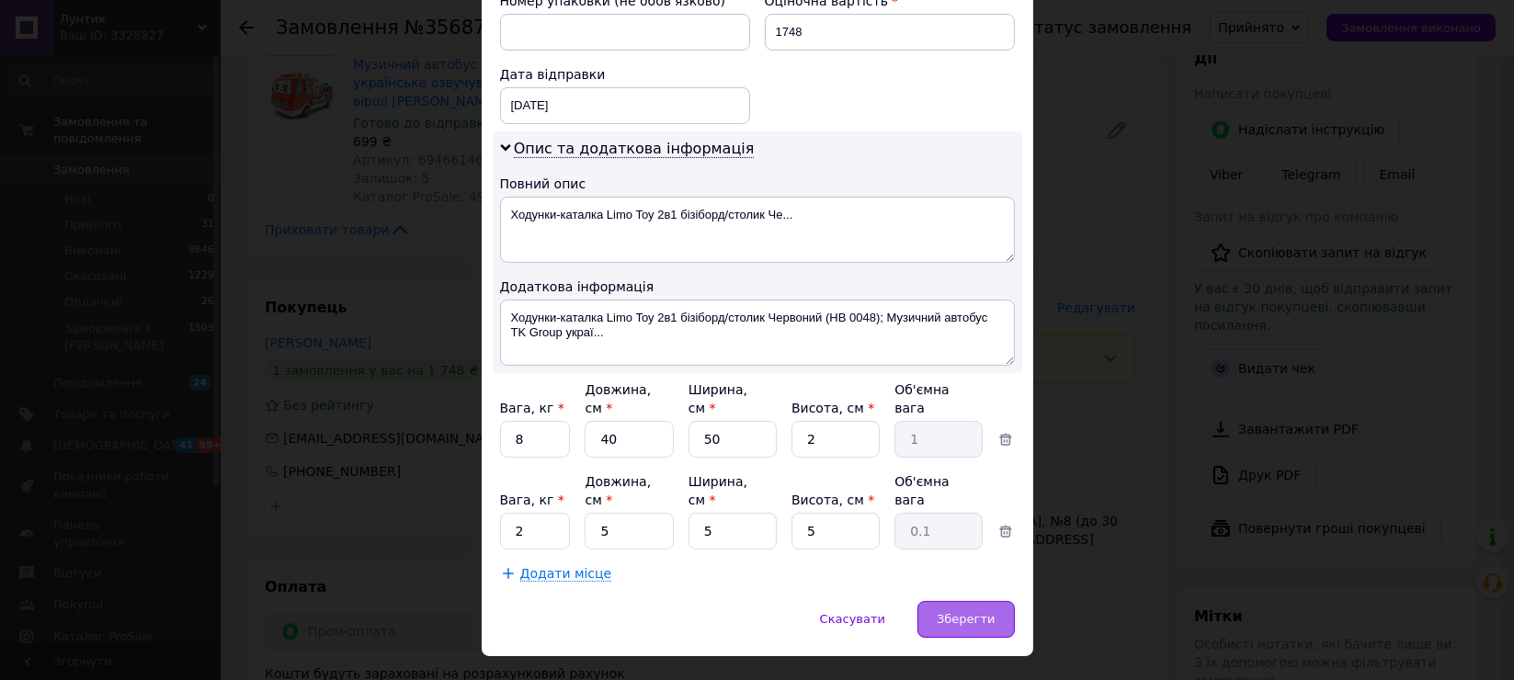
click at [969, 612] on span "Зберегти" at bounding box center [966, 619] width 58 height 14
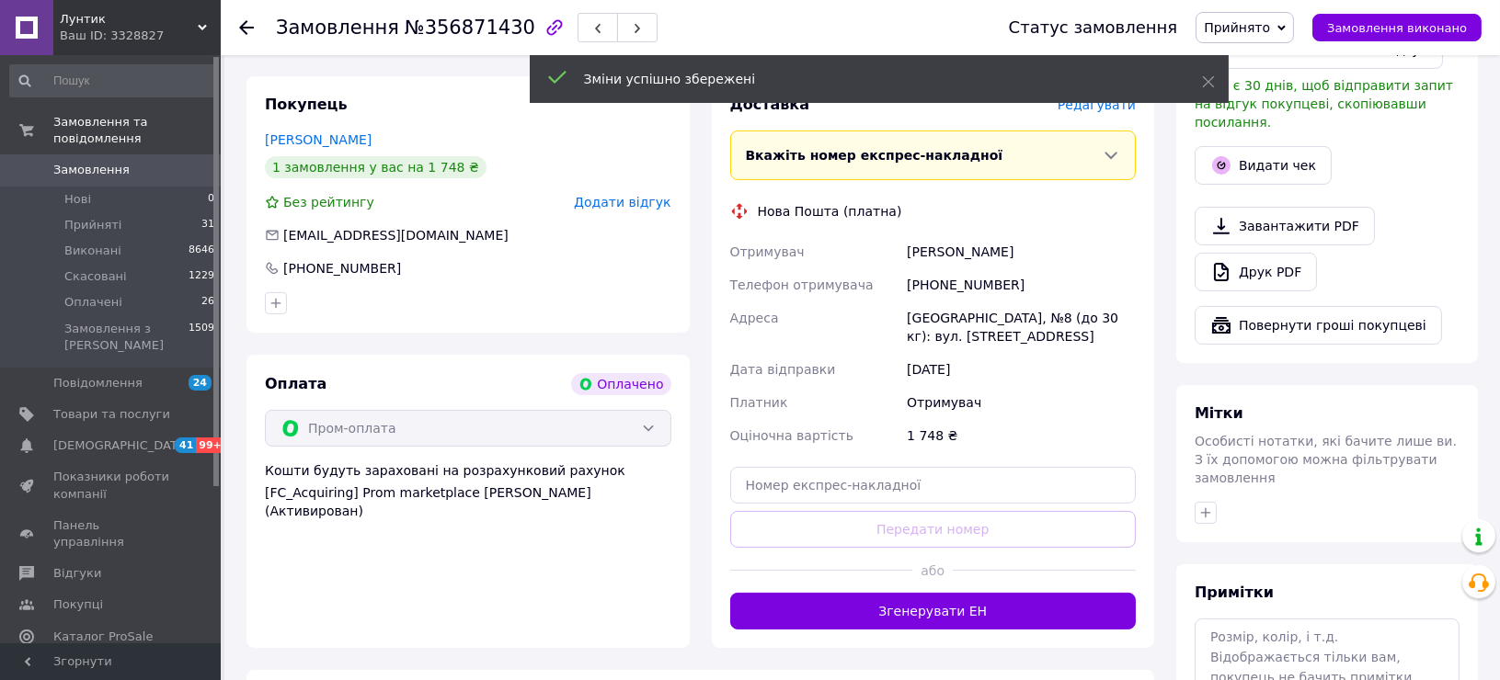
scroll to position [1022, 0]
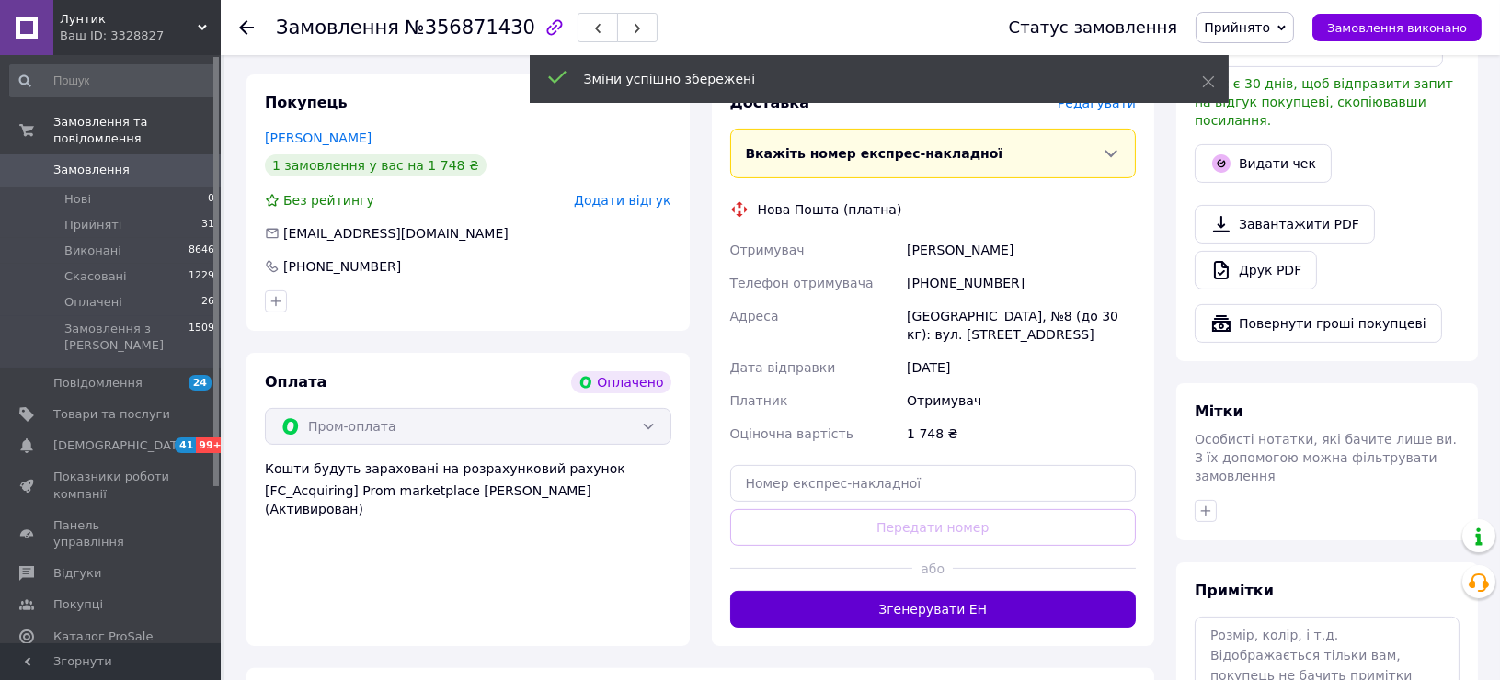
click at [950, 592] on button "Згенерувати ЕН" at bounding box center [933, 609] width 406 height 37
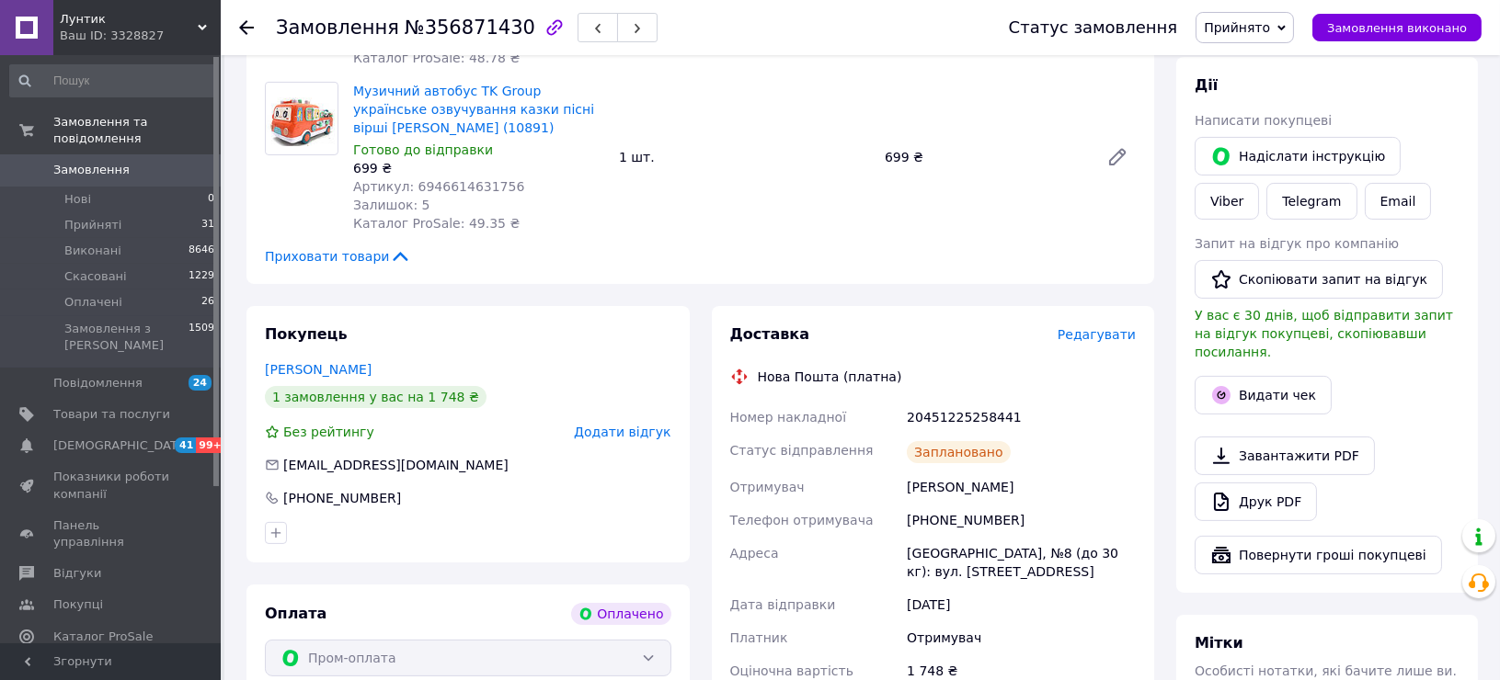
scroll to position [306, 0]
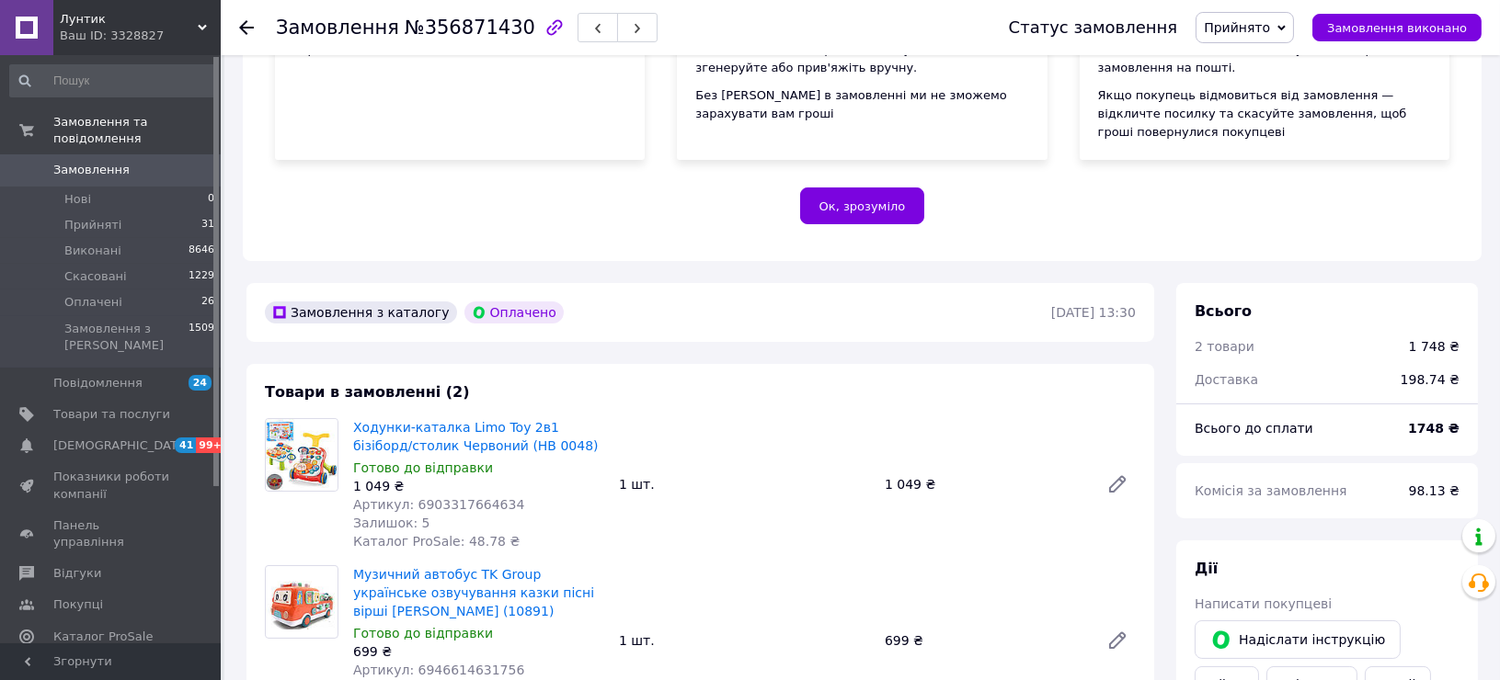
click at [123, 162] on span "Замовлення" at bounding box center [111, 170] width 117 height 17
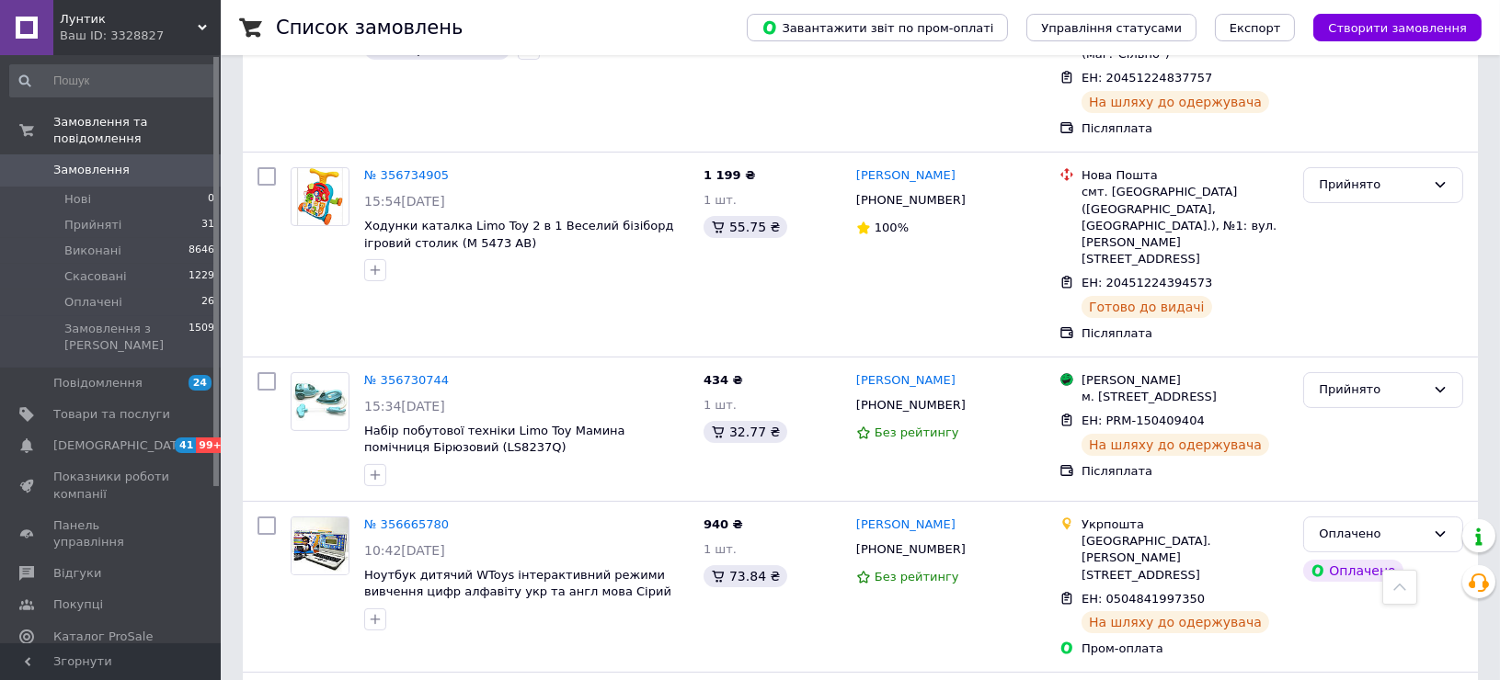
scroll to position [817, 0]
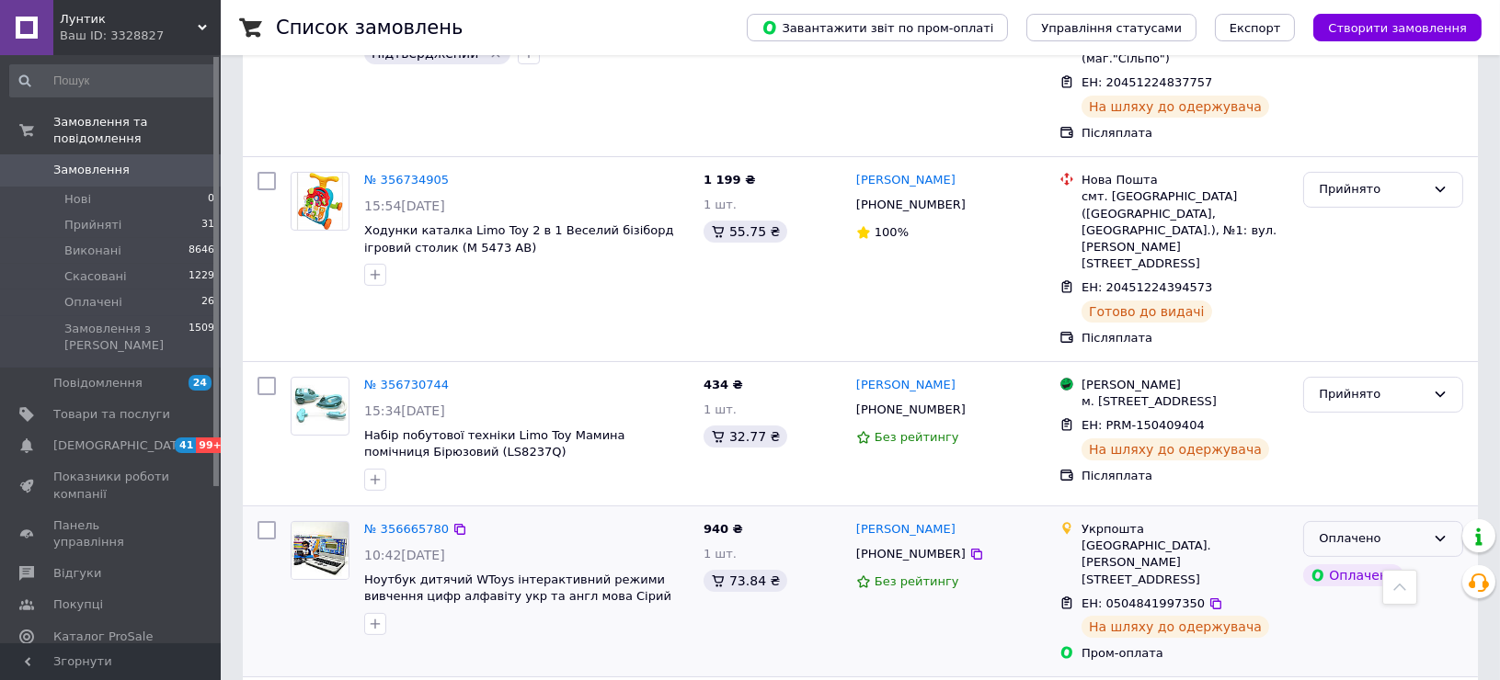
click at [1361, 530] on div "Оплачено" at bounding box center [1372, 539] width 107 height 19
click at [1346, 594] on li "Виконано" at bounding box center [1383, 611] width 158 height 34
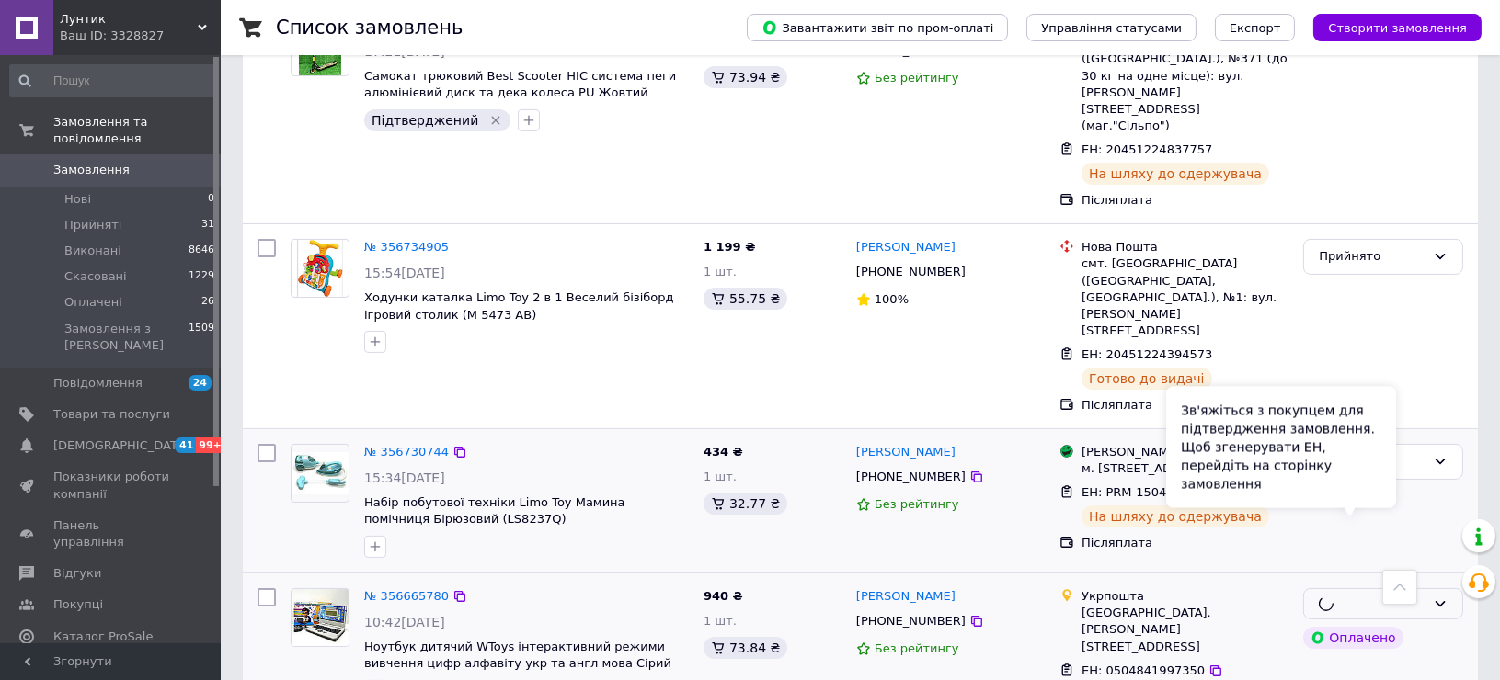
scroll to position [714, 0]
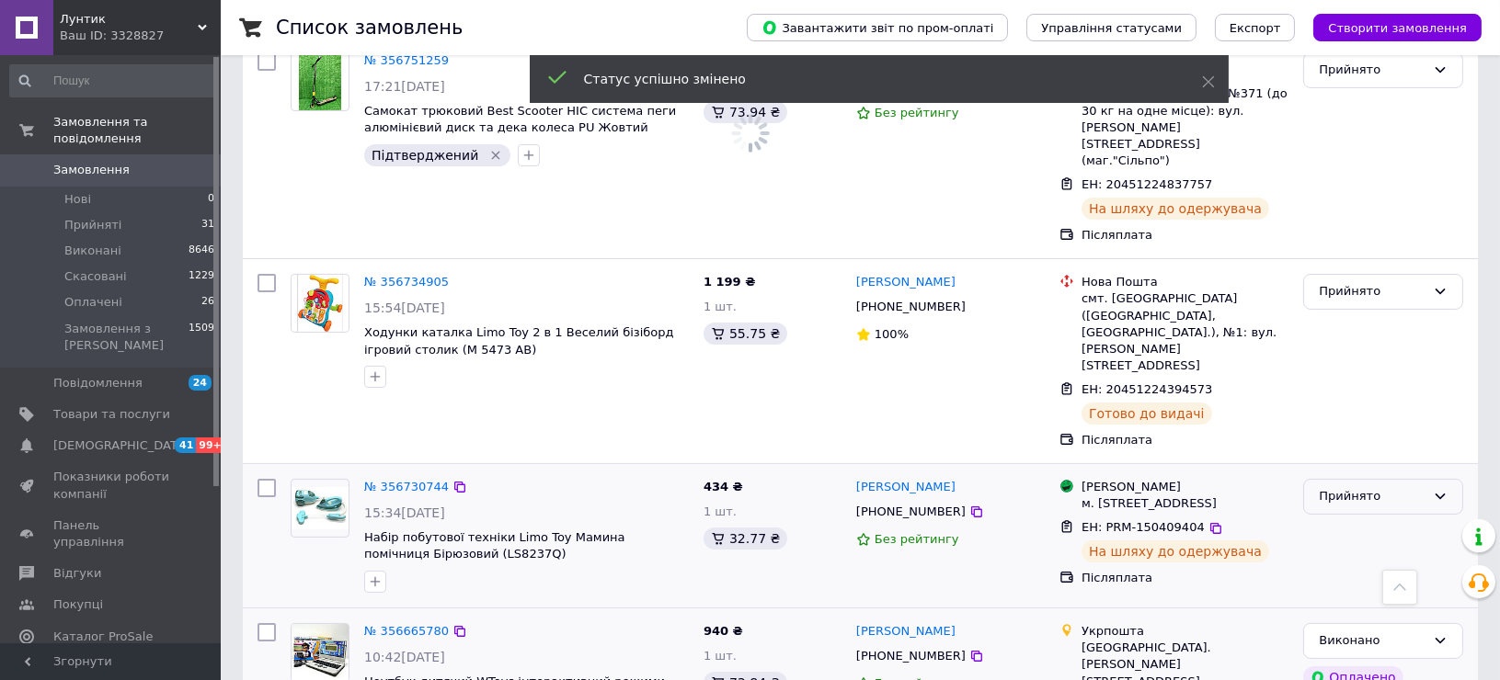
click at [1382, 487] on div "Прийнято" at bounding box center [1372, 496] width 107 height 19
click at [1350, 519] on li "Виконано" at bounding box center [1383, 536] width 158 height 34
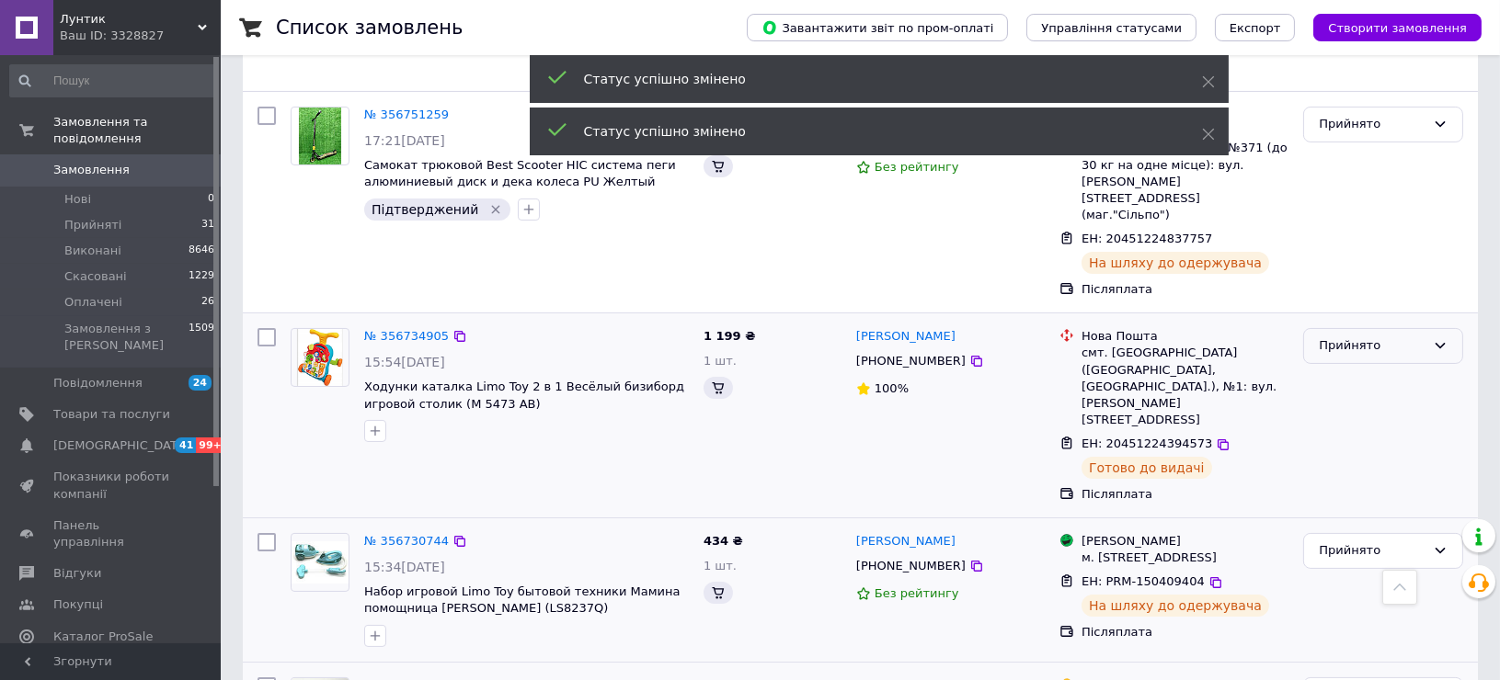
scroll to position [612, 0]
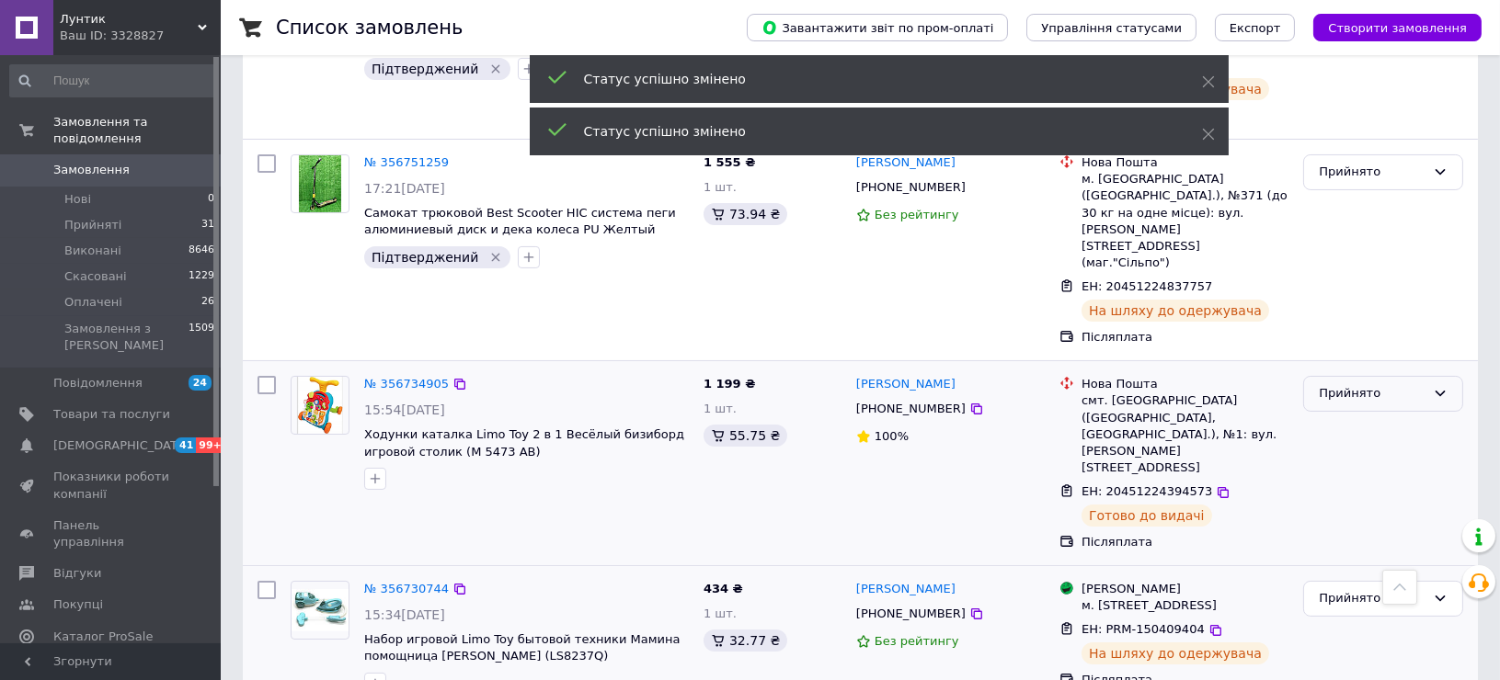
click at [1410, 384] on div "Прийнято" at bounding box center [1372, 393] width 107 height 19
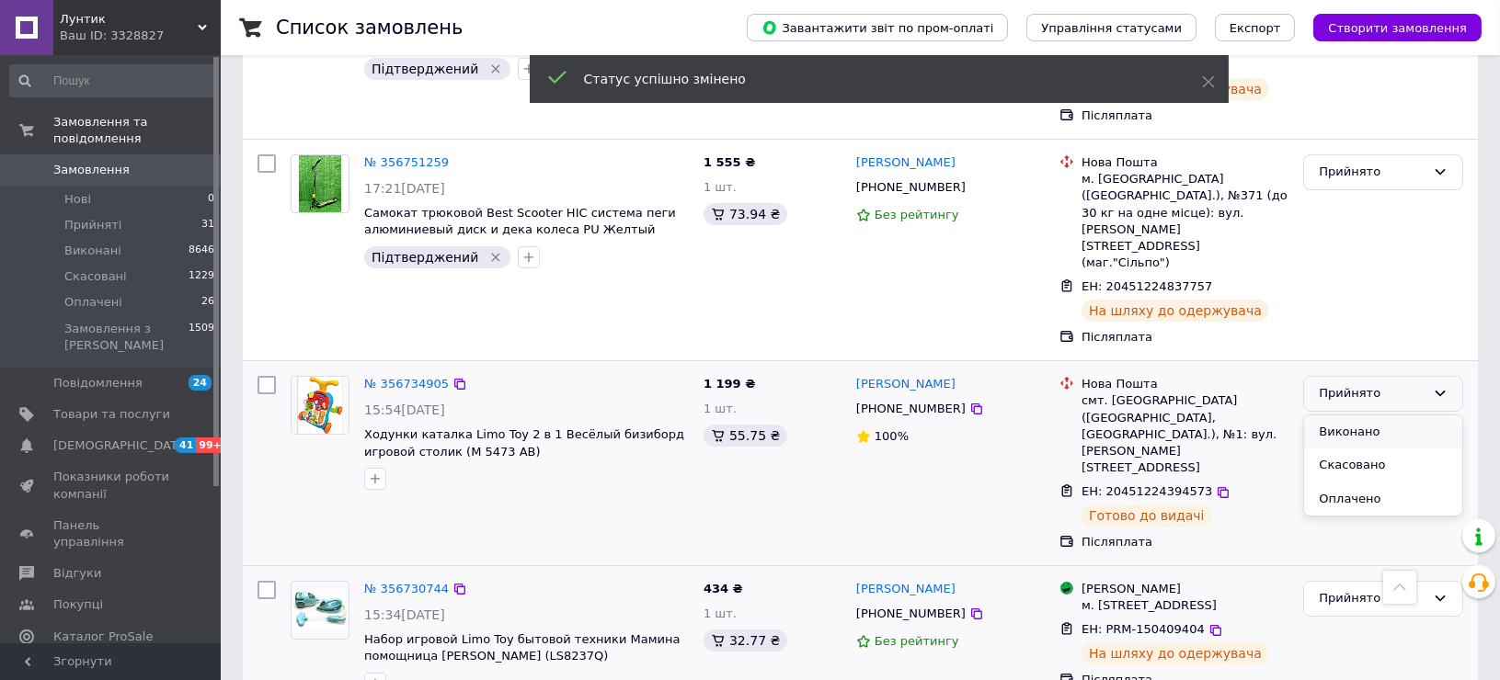
click at [1346, 416] on li "Виконано" at bounding box center [1383, 433] width 158 height 34
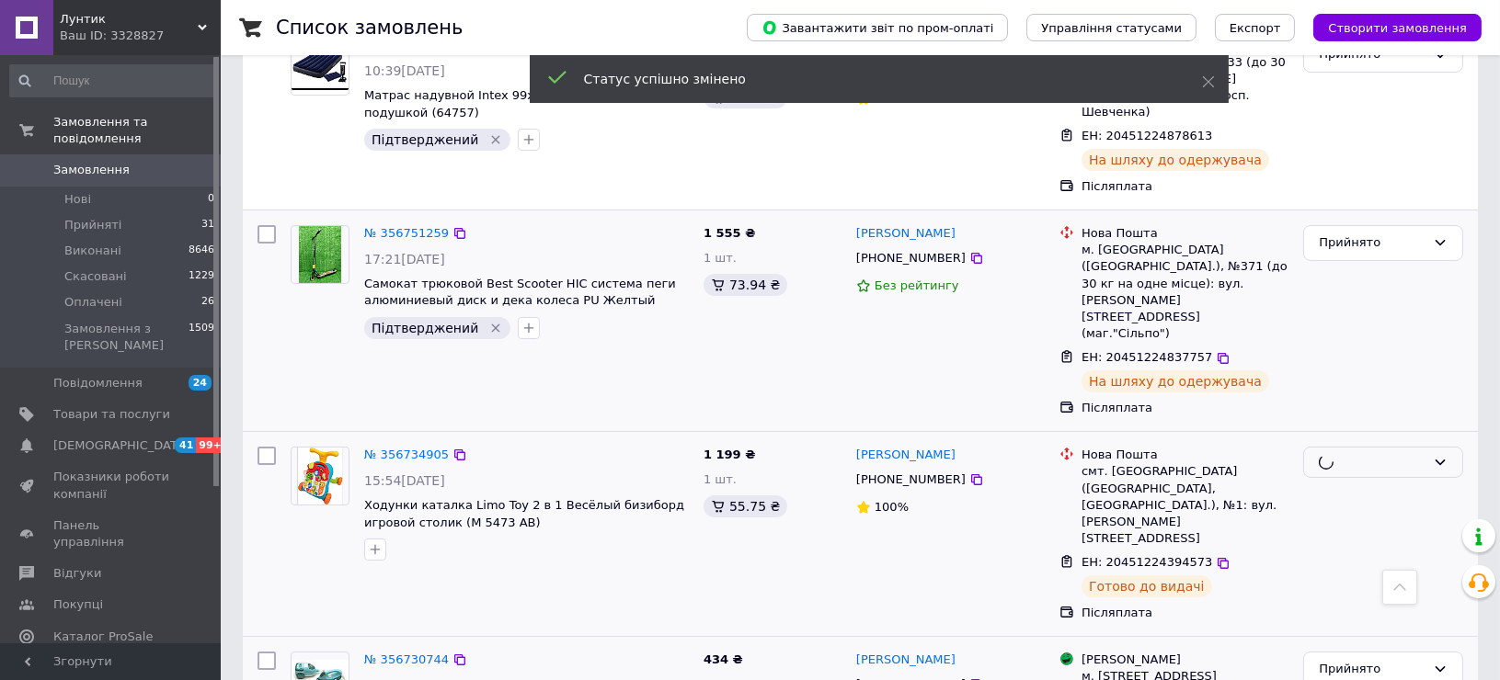
scroll to position [510, 0]
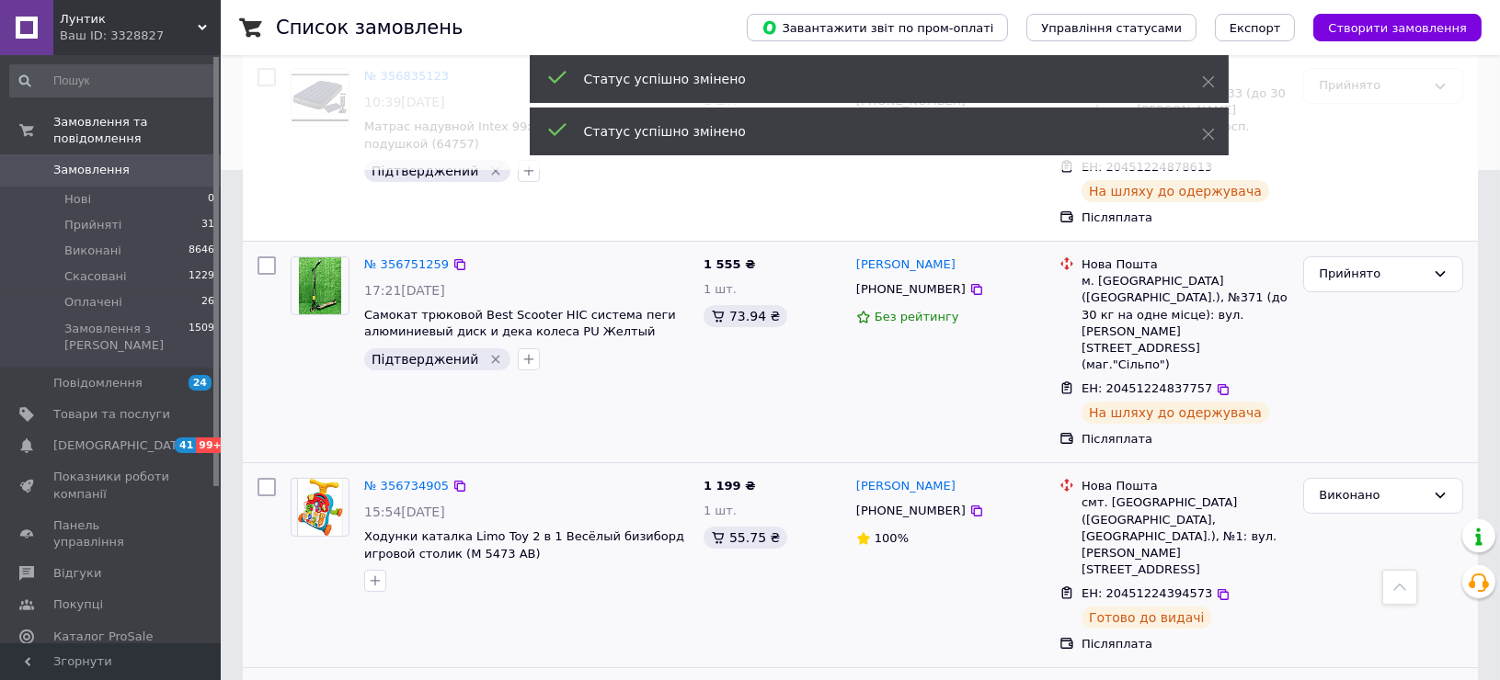
click at [1393, 257] on div "Прийнято" at bounding box center [1383, 352] width 175 height 206
click at [1394, 265] on div "Прийнято" at bounding box center [1372, 274] width 107 height 19
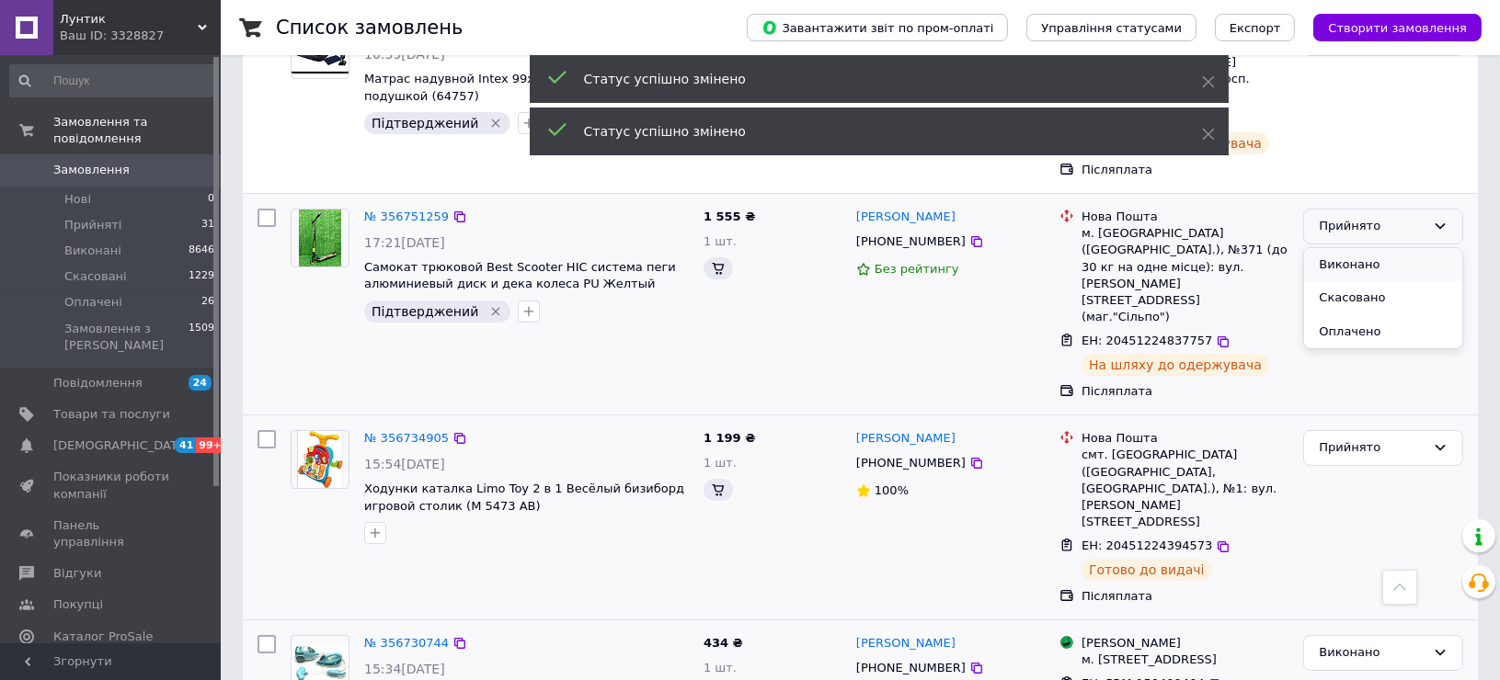
click at [1349, 282] on li "Виконано" at bounding box center [1383, 265] width 158 height 34
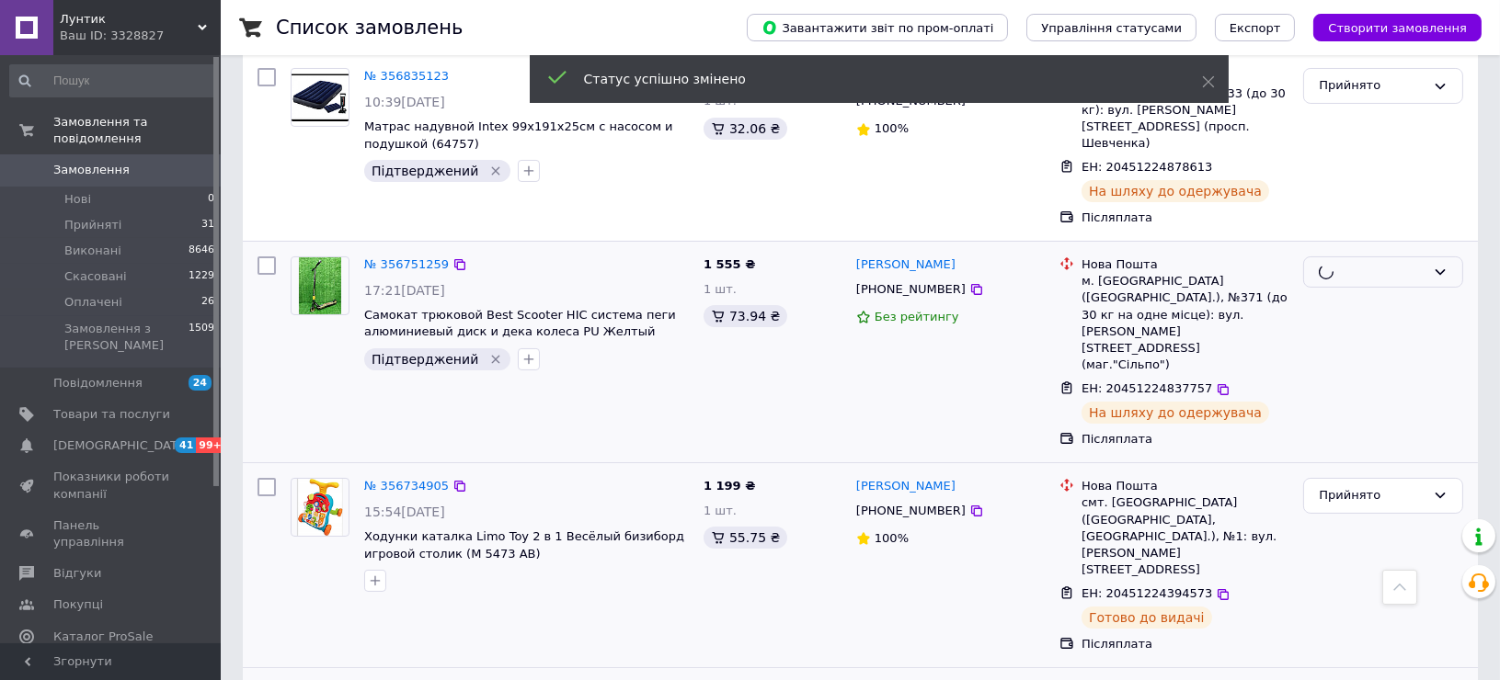
scroll to position [204, 0]
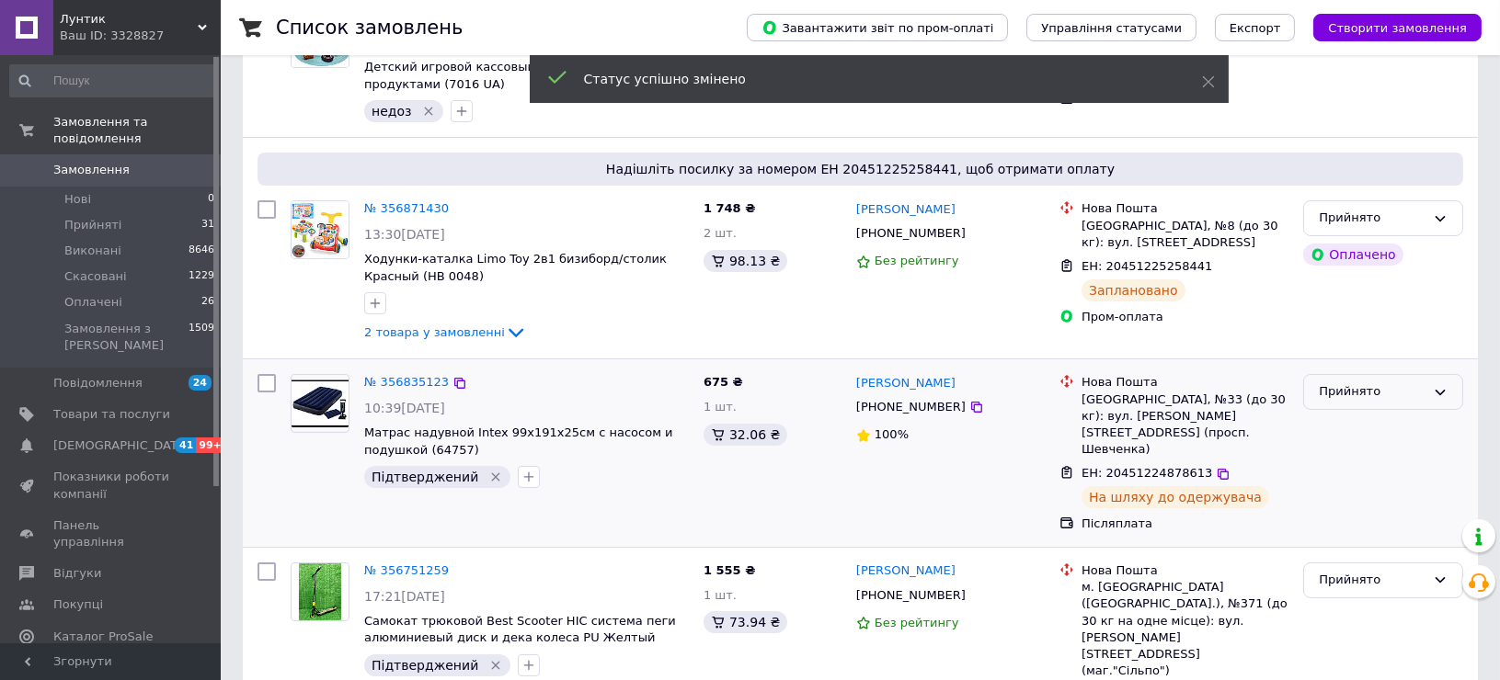
click at [1393, 392] on div "Прийнято" at bounding box center [1372, 392] width 107 height 19
click at [1342, 424] on li "Виконано" at bounding box center [1383, 431] width 158 height 34
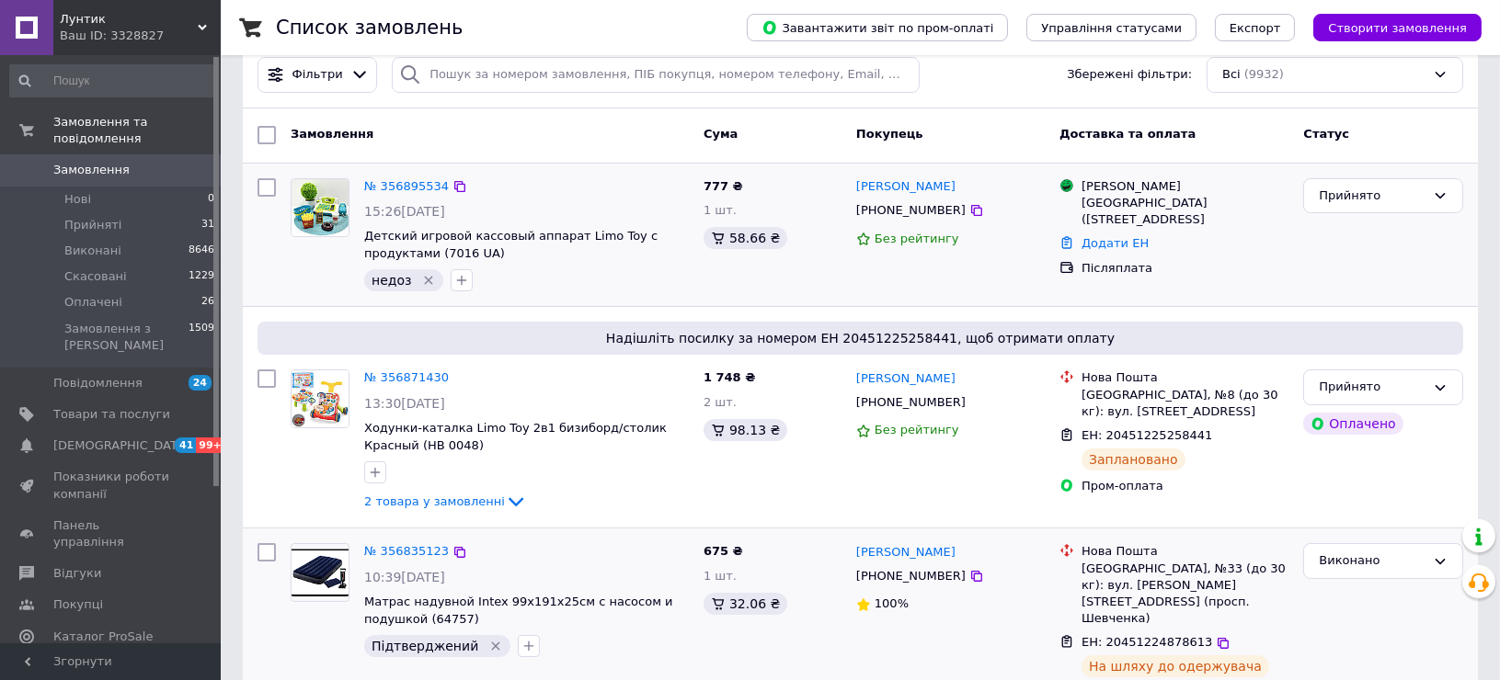
scroll to position [0, 0]
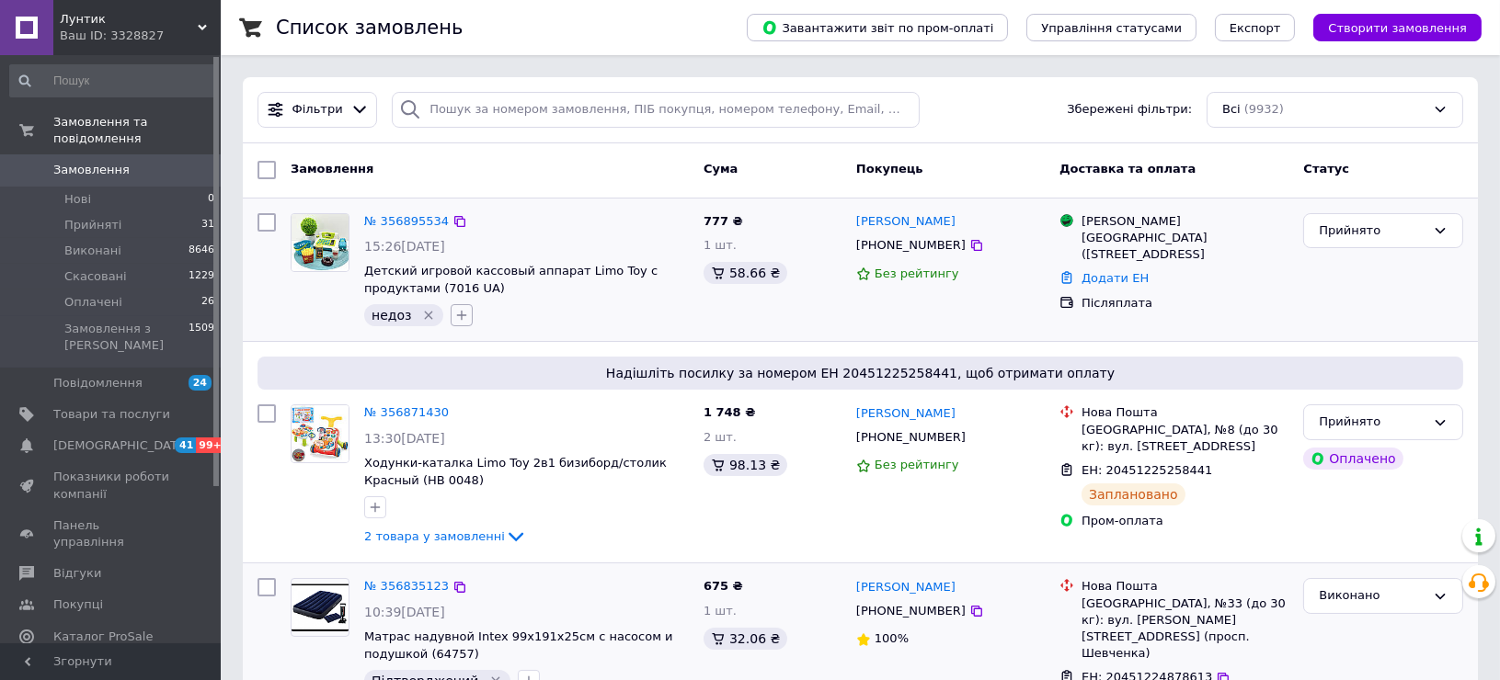
click at [457, 314] on icon "button" at bounding box center [462, 316] width 10 height 10
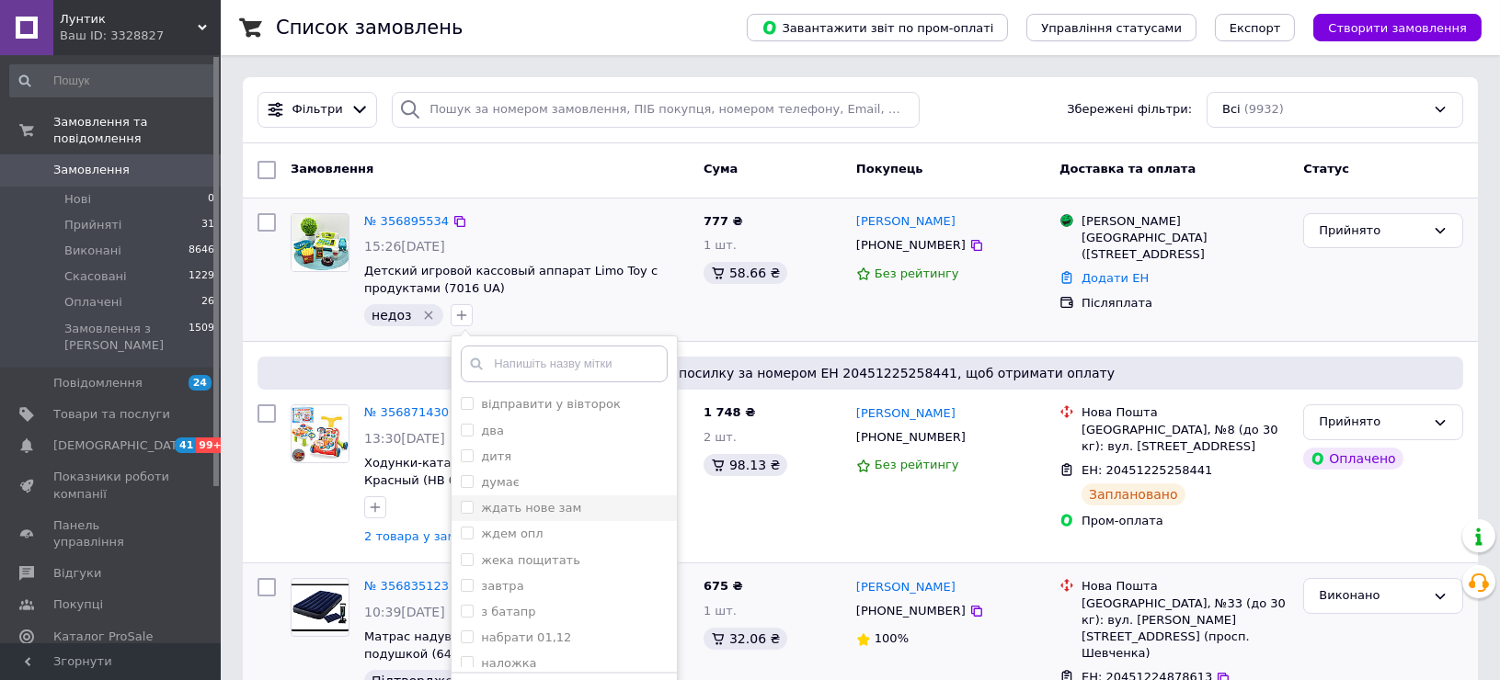
scroll to position [204, 0]
click at [517, 487] on label "написав" at bounding box center [506, 486] width 51 height 14
checkbox input "true"
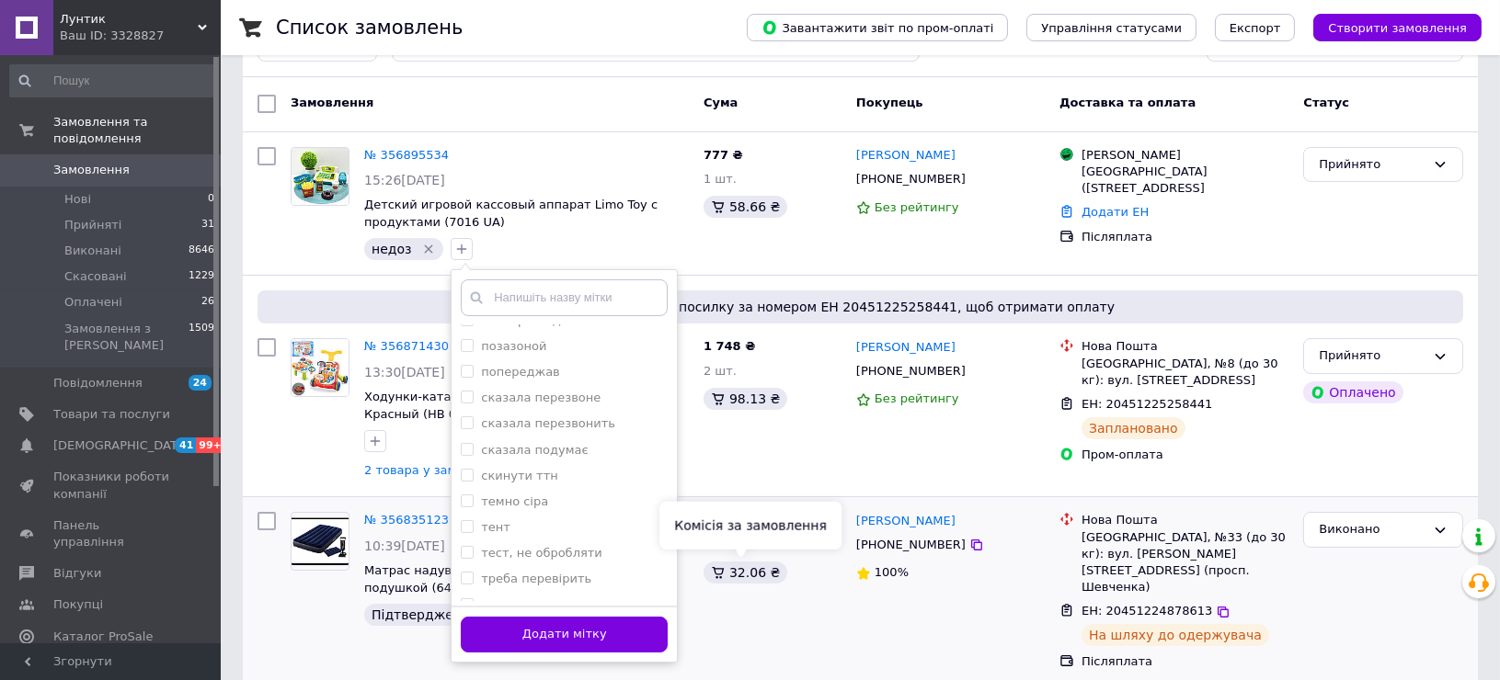
scroll to position [102, 0]
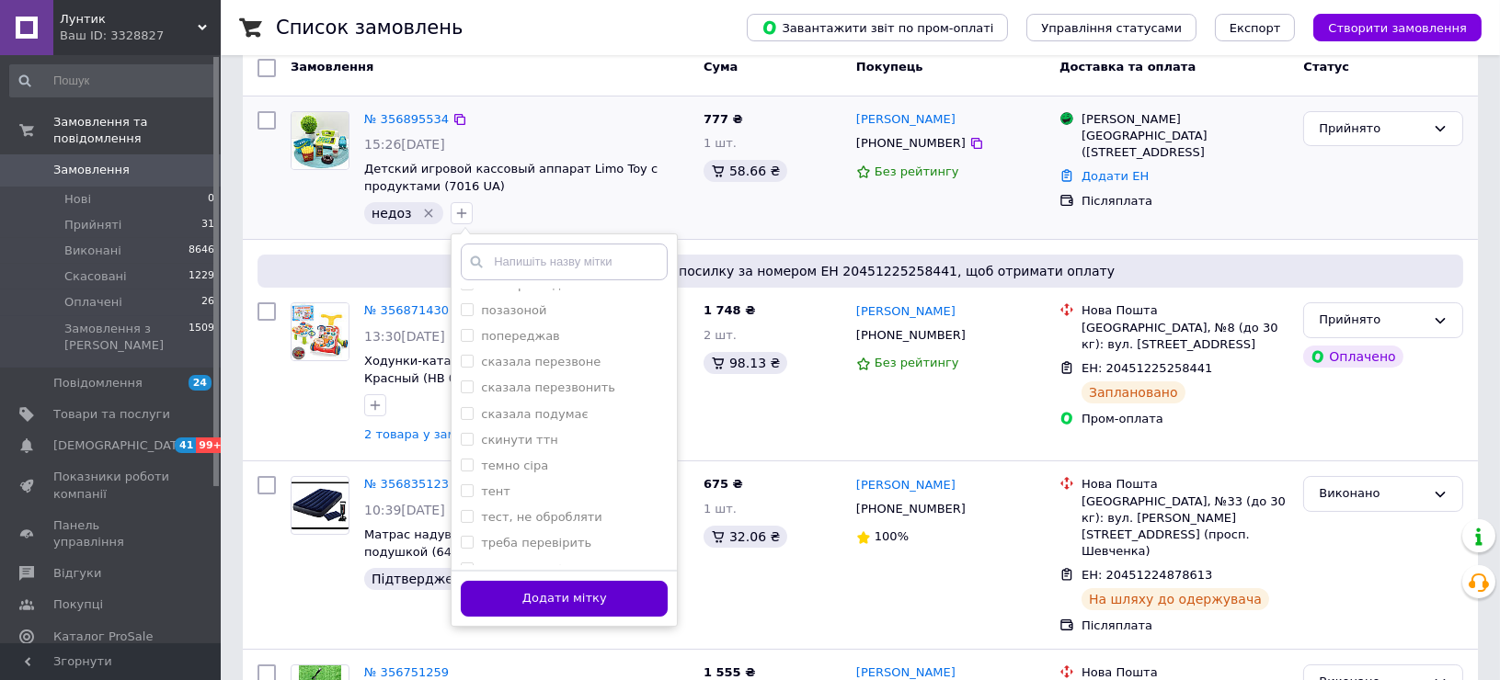
click at [592, 595] on button "Додати мітку" at bounding box center [564, 599] width 207 height 36
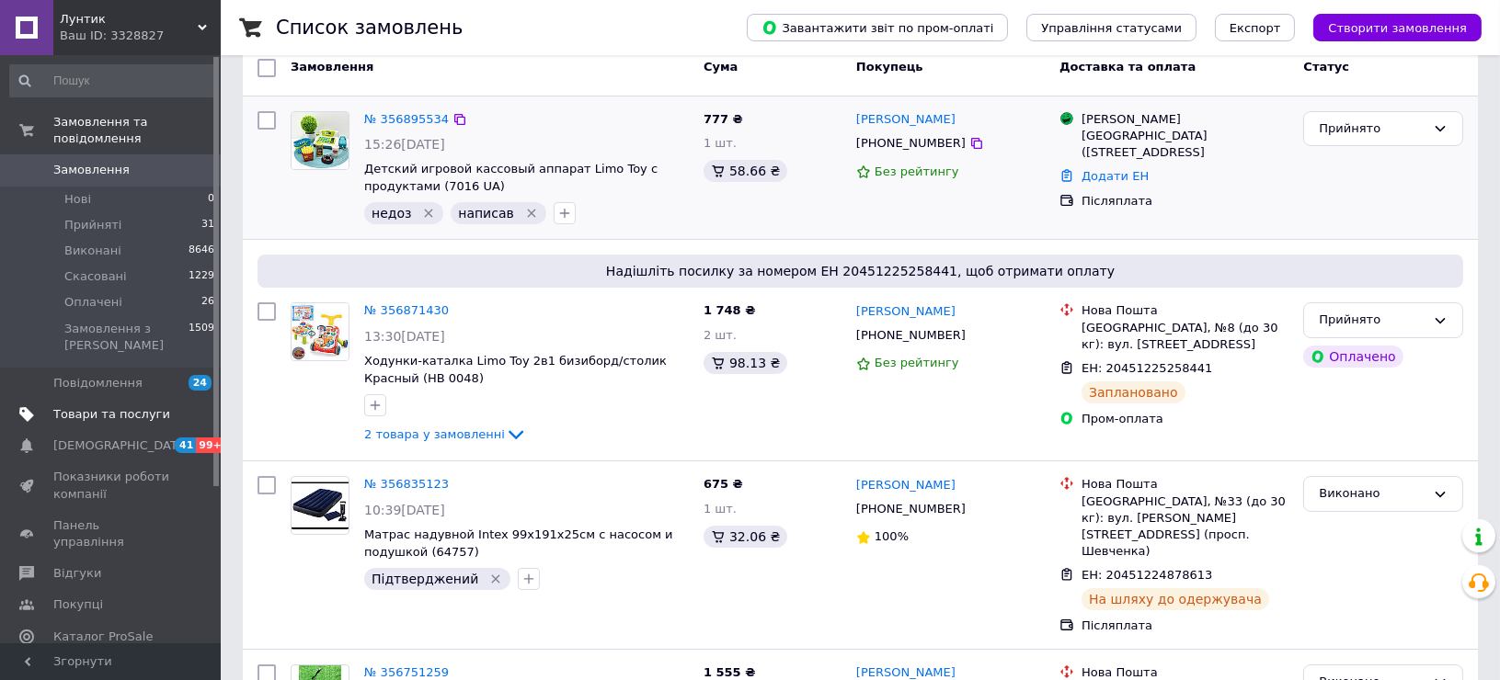
click at [95, 406] on span "Товари та послуги" at bounding box center [111, 414] width 117 height 17
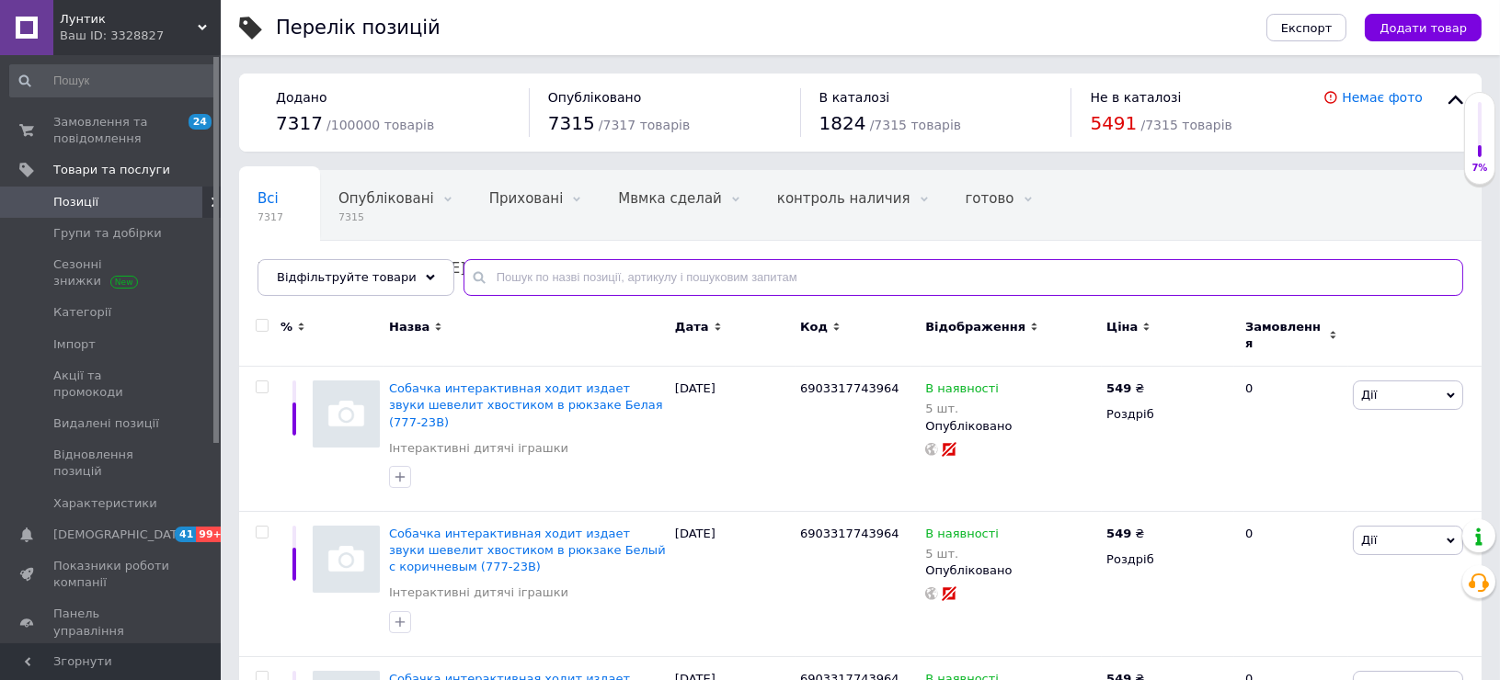
click at [551, 275] on input "text" at bounding box center [963, 277] width 1000 height 37
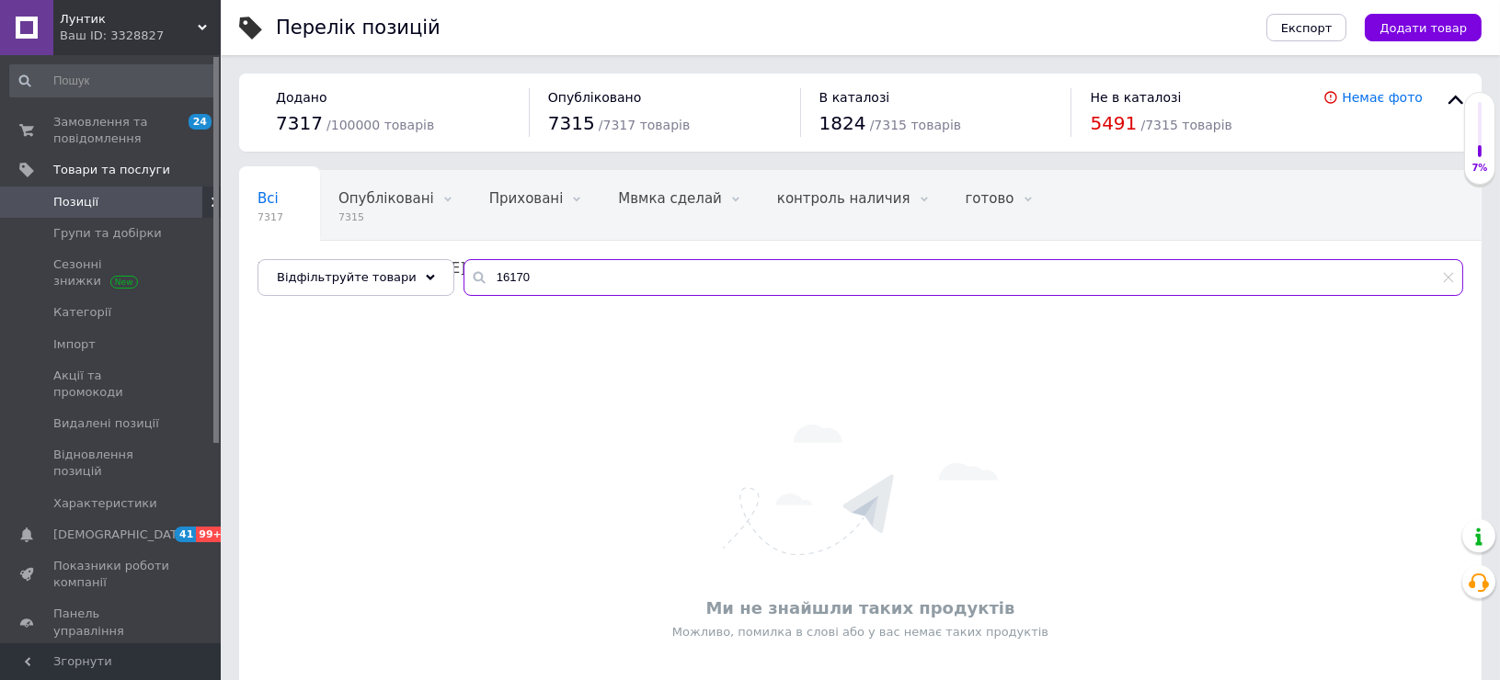
drag, startPoint x: 527, startPoint y: 284, endPoint x: 421, endPoint y: 297, distance: 106.5
click at [421, 296] on div "Всі 7317 Опубліковані 7315 Видалити Редагувати Приховані 0 Видалити Редагувати …" at bounding box center [860, 233] width 1242 height 126
type input "16570"
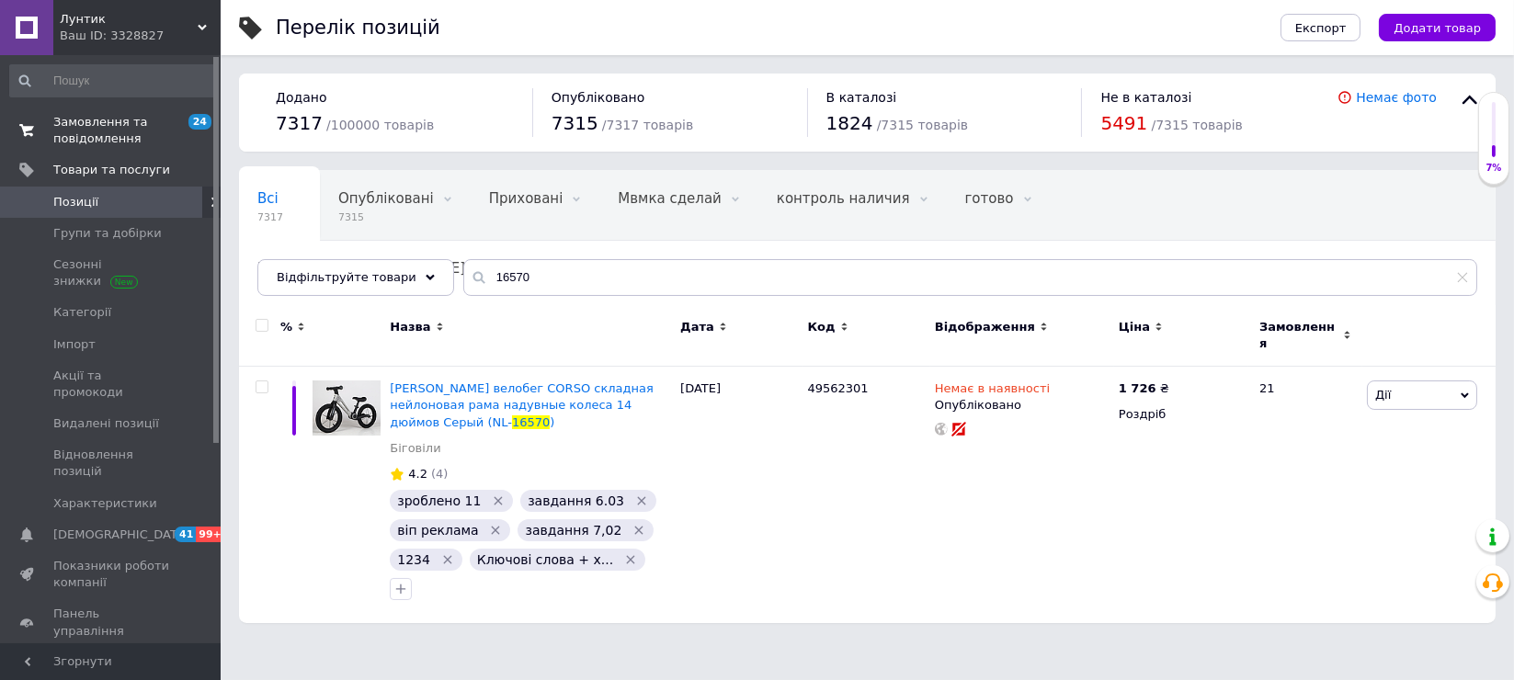
click at [78, 109] on link "Замовлення та повідомлення 24 0" at bounding box center [112, 131] width 225 height 48
